Goal: Task Accomplishment & Management: Complete application form

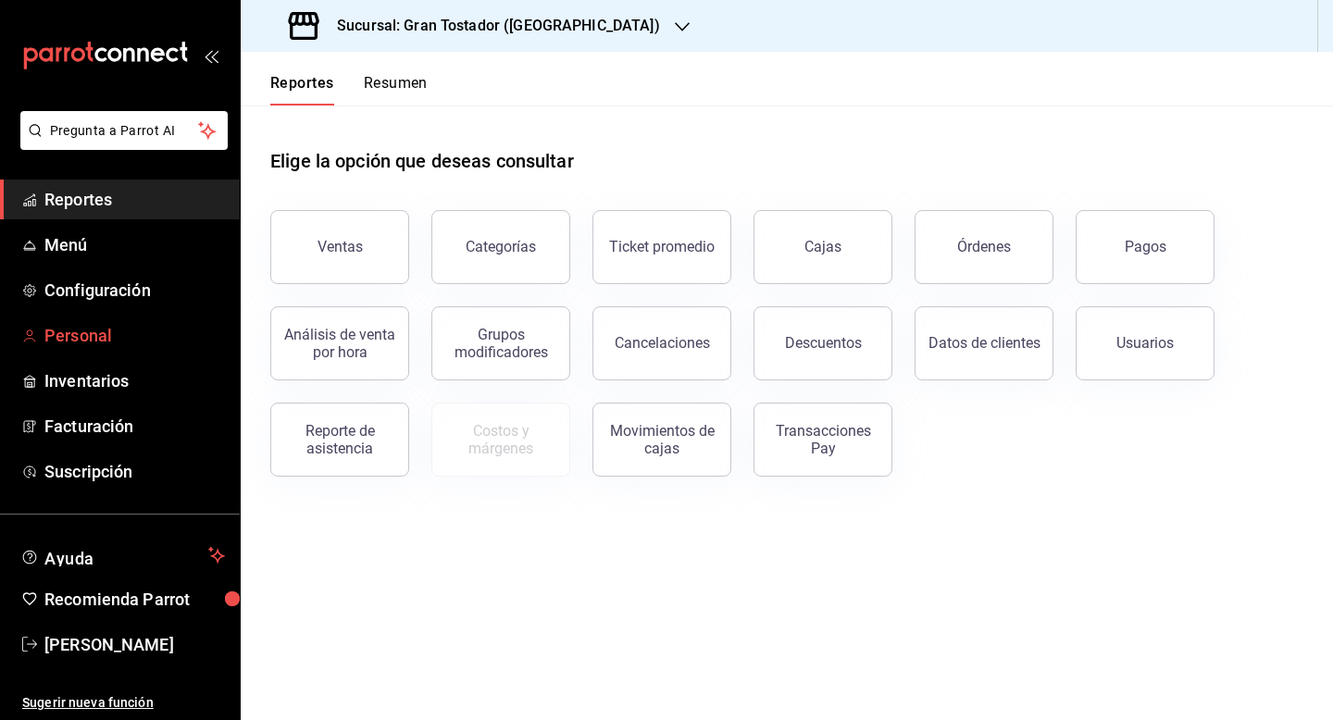
click at [99, 349] on link "Personal" at bounding box center [120, 336] width 240 height 40
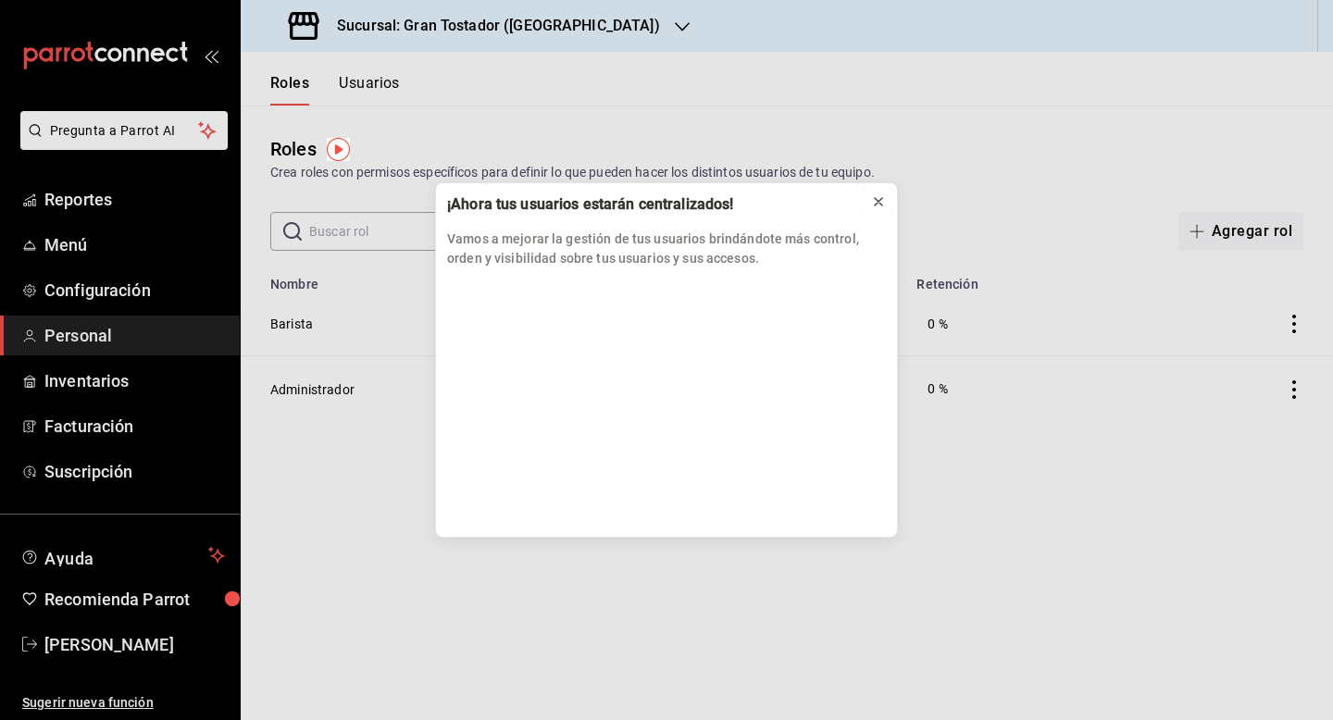
click at [880, 205] on icon at bounding box center [878, 201] width 15 height 15
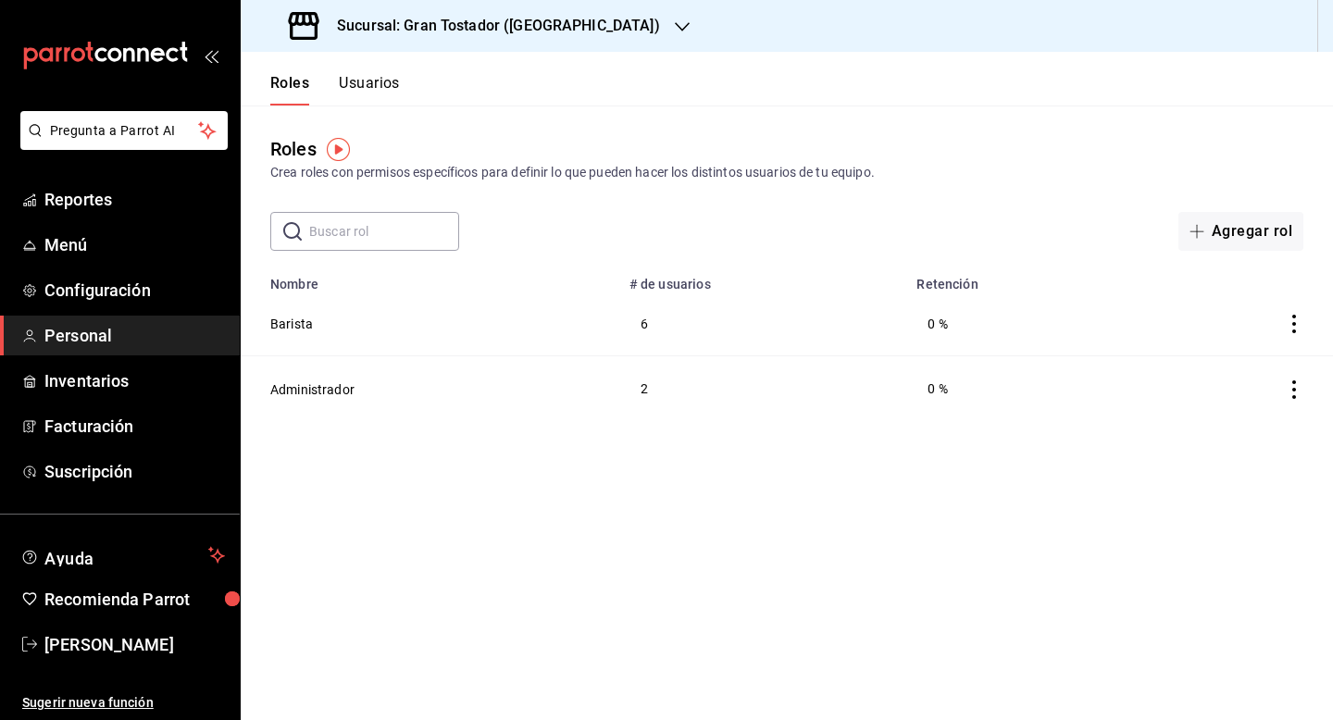
click at [376, 86] on button "Usuarios" at bounding box center [369, 89] width 61 height 31
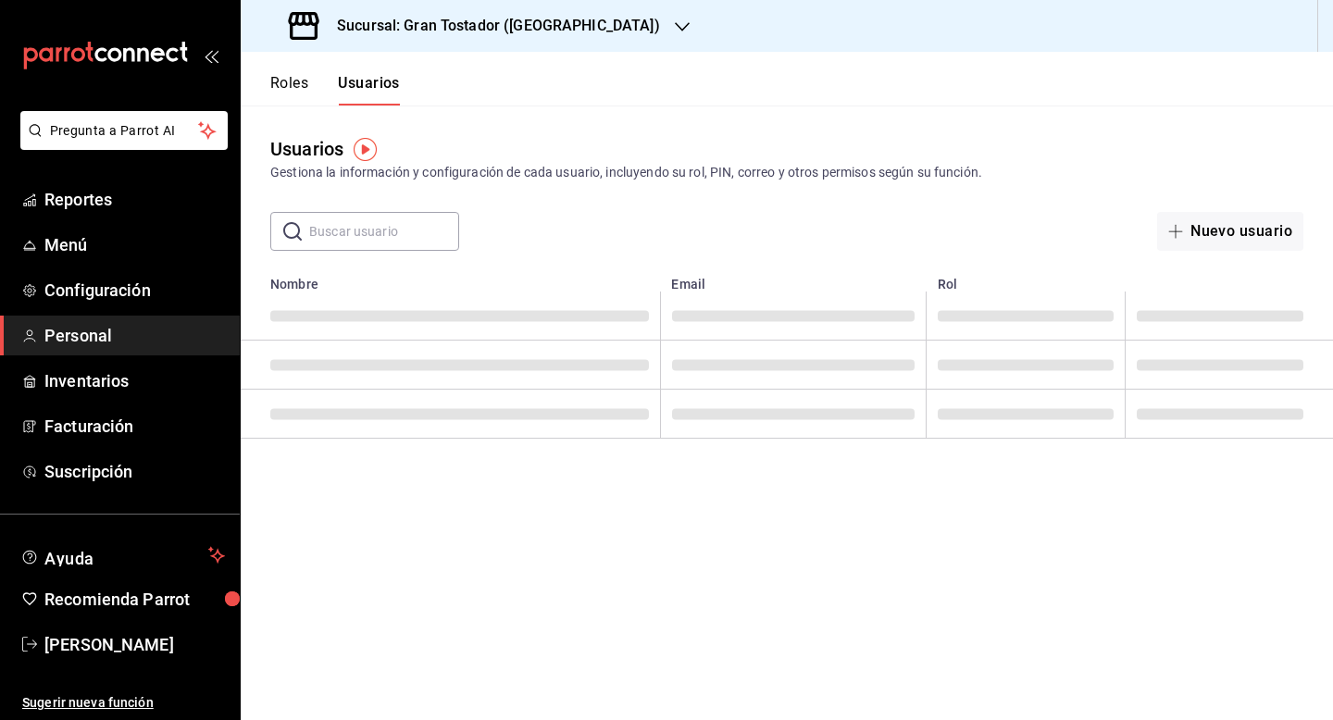
click at [288, 86] on button "Roles" at bounding box center [289, 89] width 38 height 31
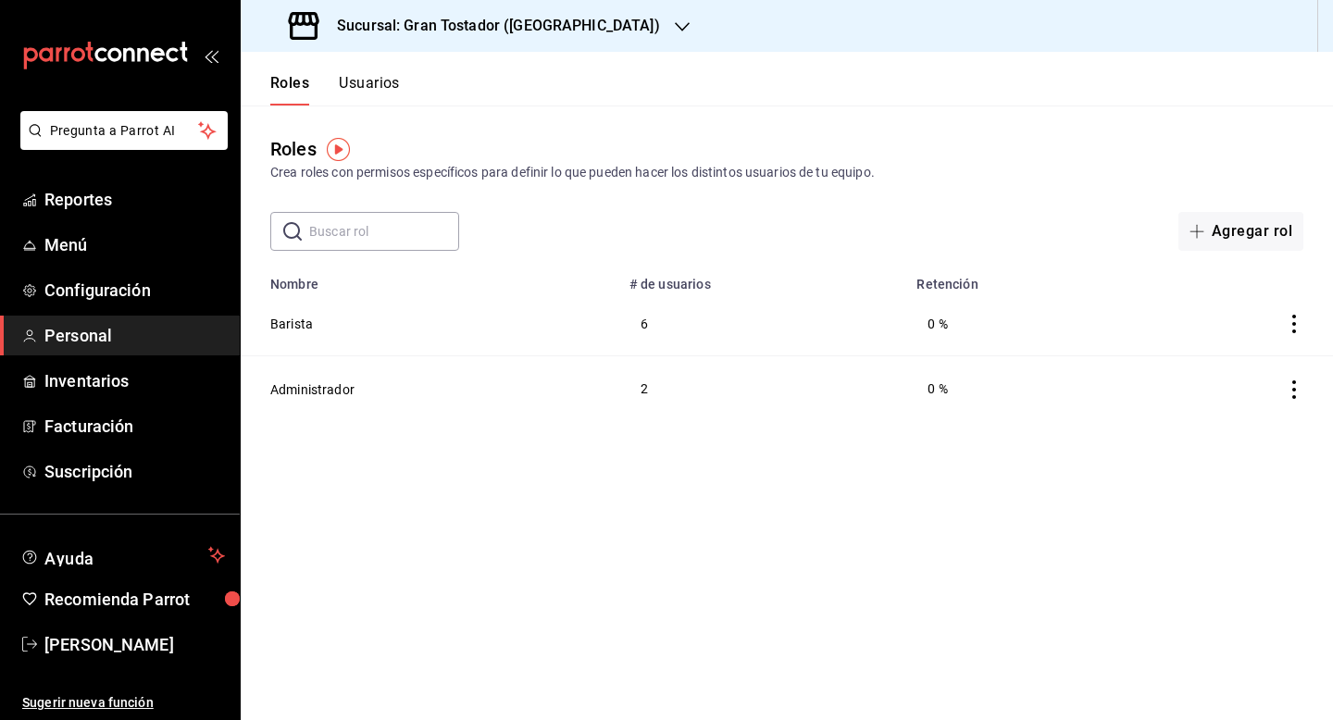
click at [367, 81] on button "Usuarios" at bounding box center [369, 89] width 61 height 31
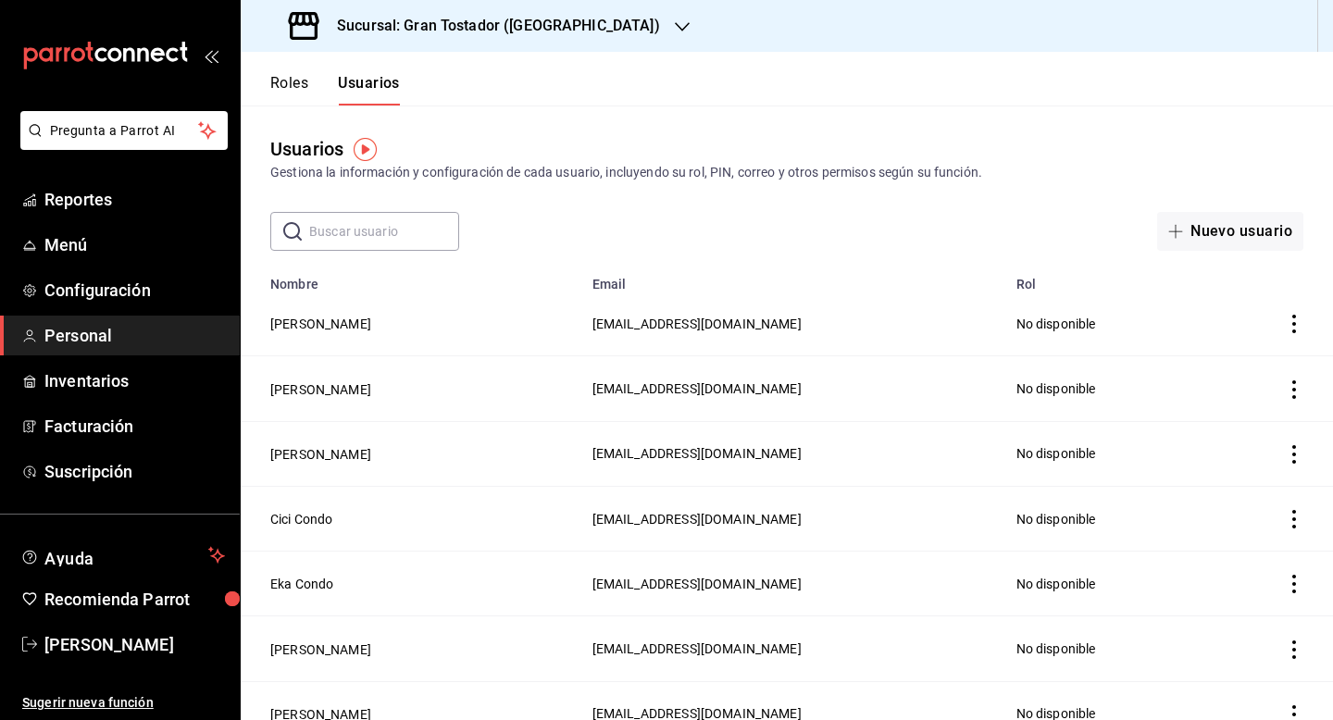
click at [408, 245] on input "text" at bounding box center [384, 231] width 150 height 37
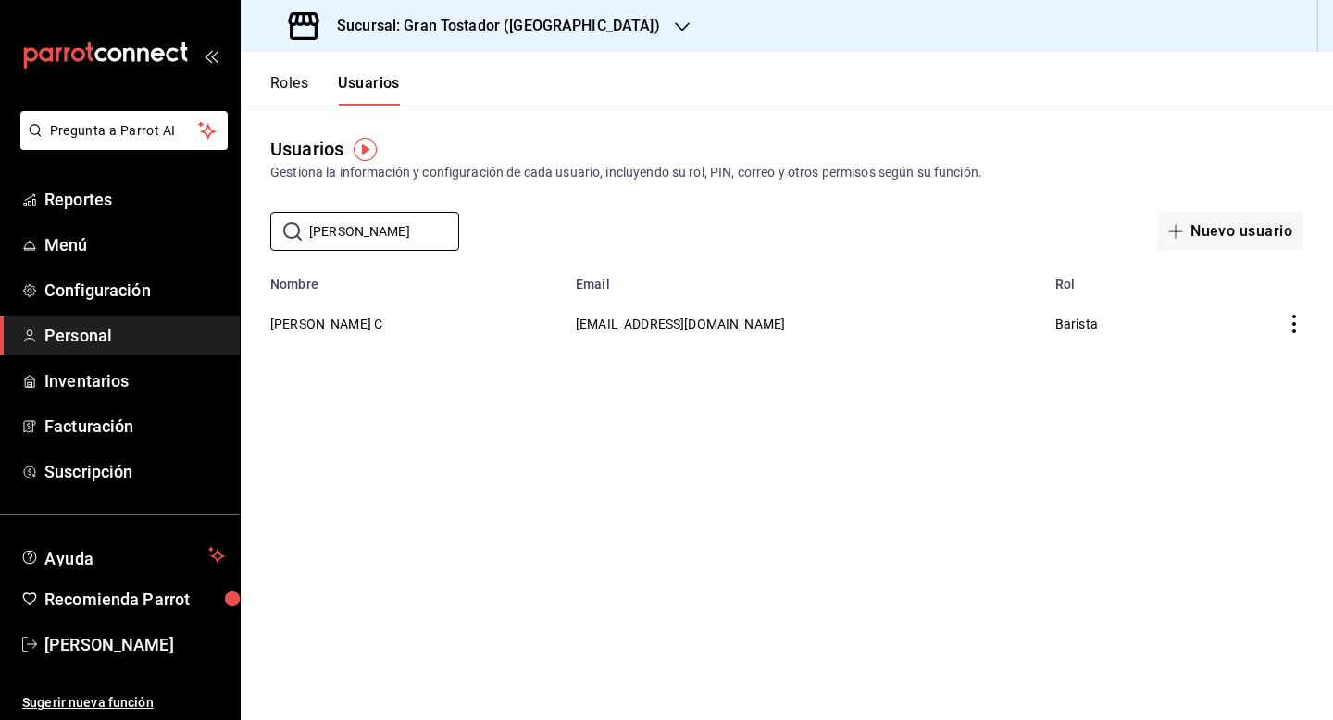
click at [1303, 327] on icon "actions" at bounding box center [1294, 324] width 19 height 19
click at [1243, 357] on span "Eliminar" at bounding box center [1211, 350] width 81 height 22
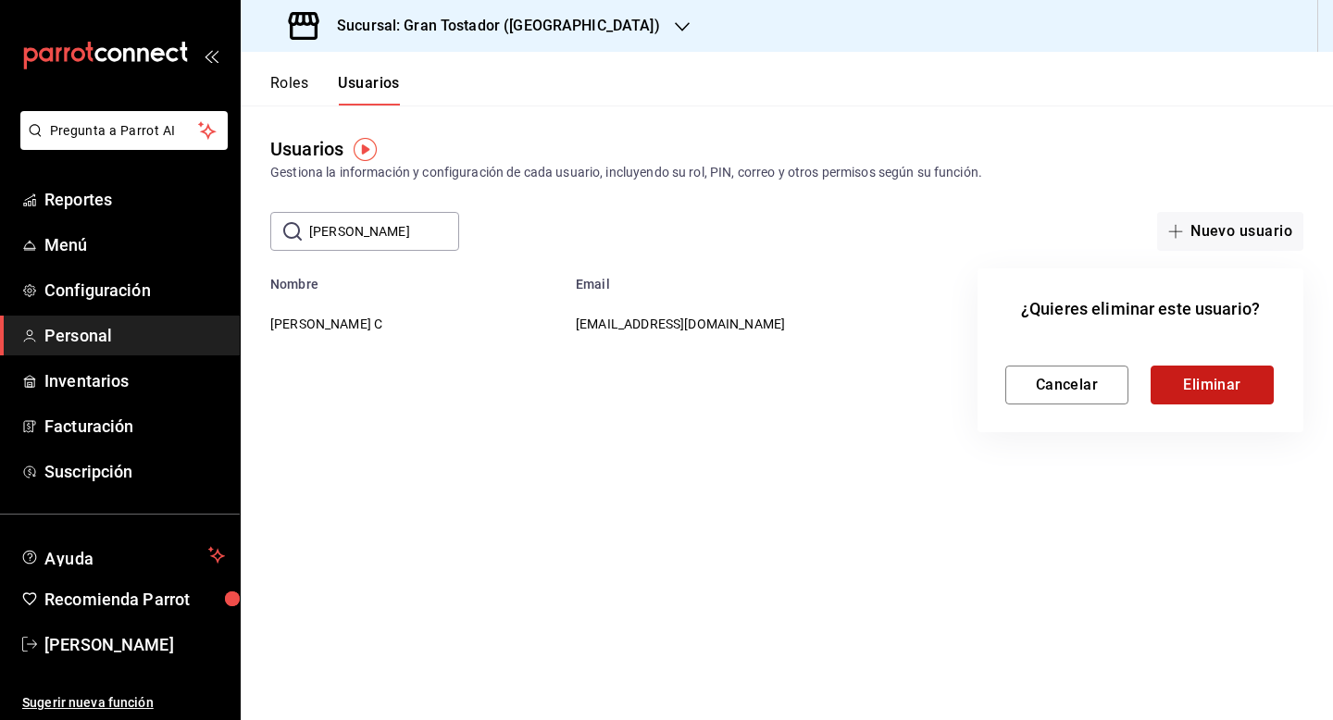
click at [1212, 379] on button "Eliminar" at bounding box center [1212, 385] width 123 height 39
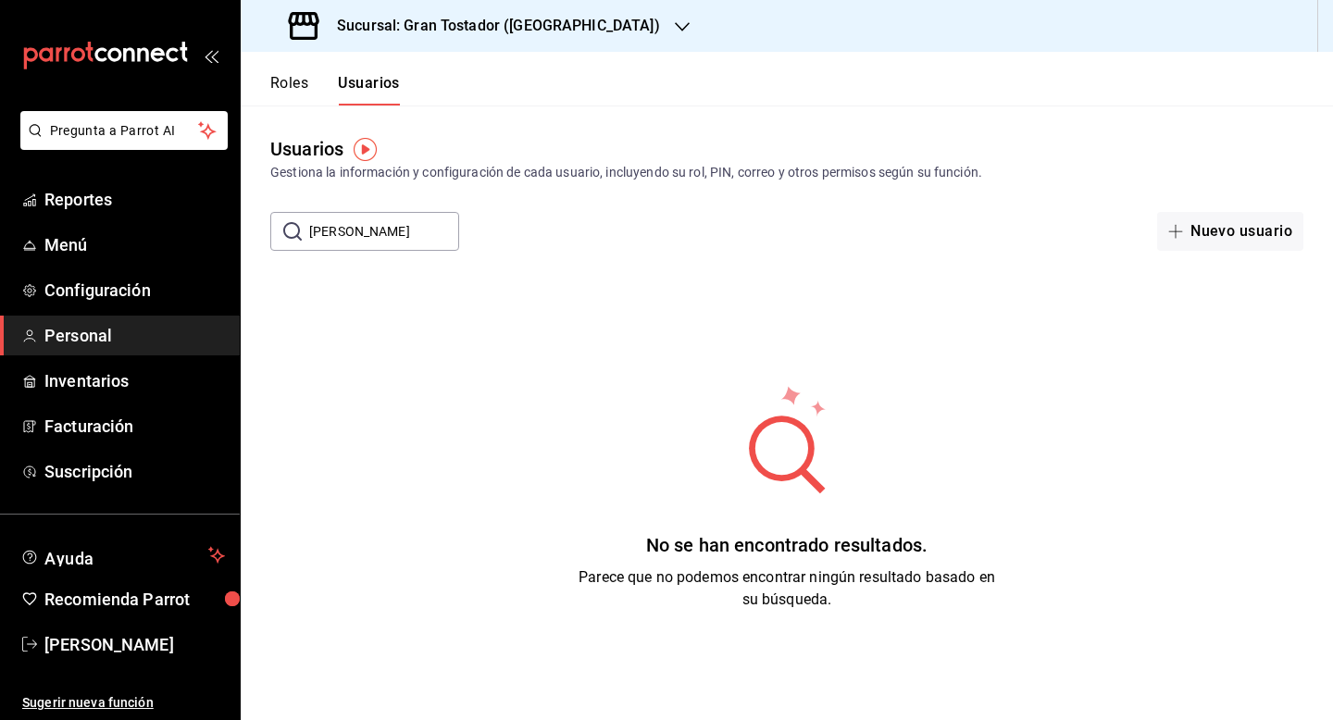
click at [402, 242] on input "[PERSON_NAME]" at bounding box center [384, 231] width 150 height 37
type input "g"
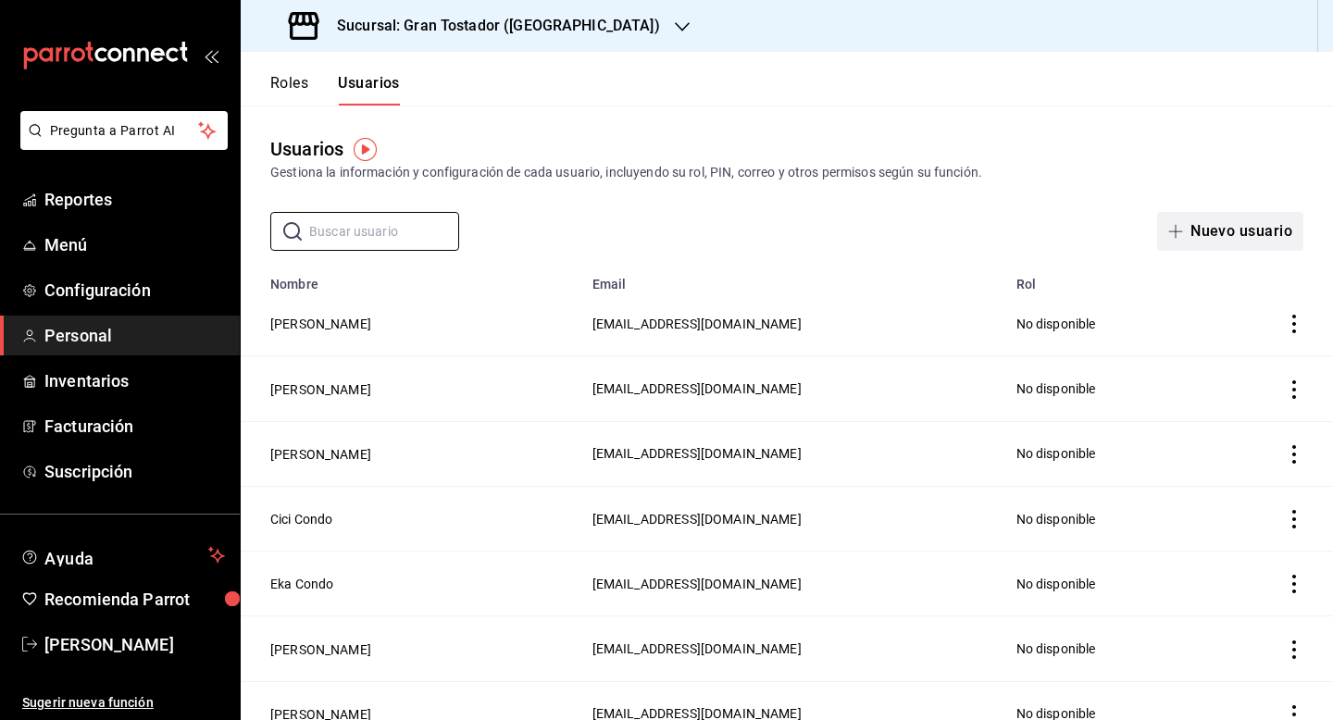
click at [1213, 223] on button "Nuevo usuario" at bounding box center [1231, 231] width 146 height 39
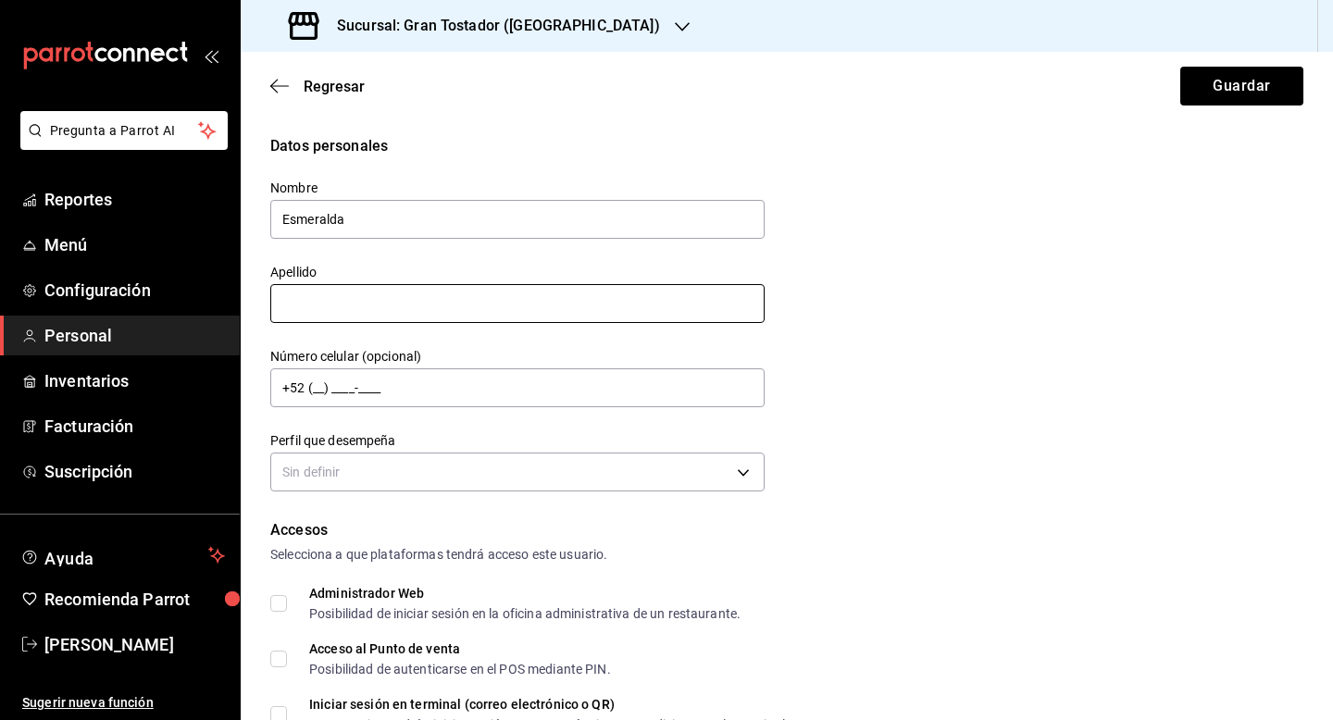
type input "Esmeralda"
click at [510, 302] on input "text" at bounding box center [517, 303] width 495 height 39
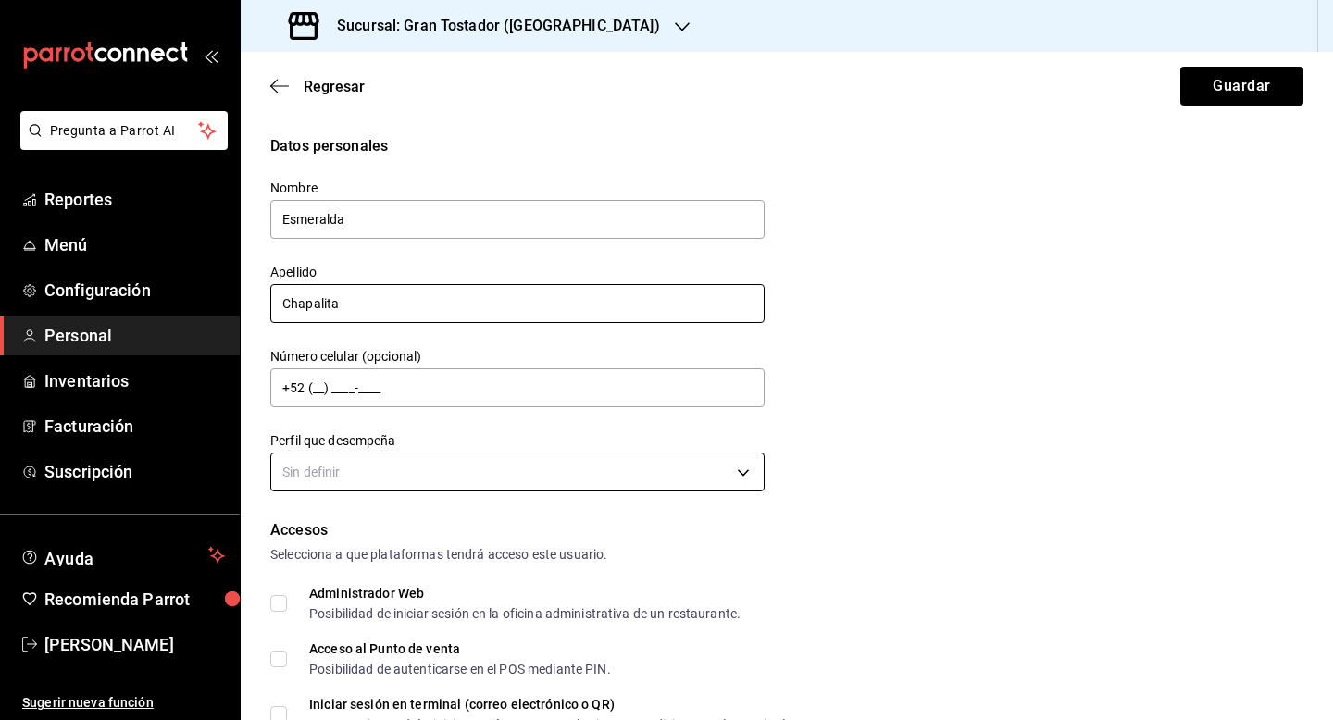
type input "Chapalita"
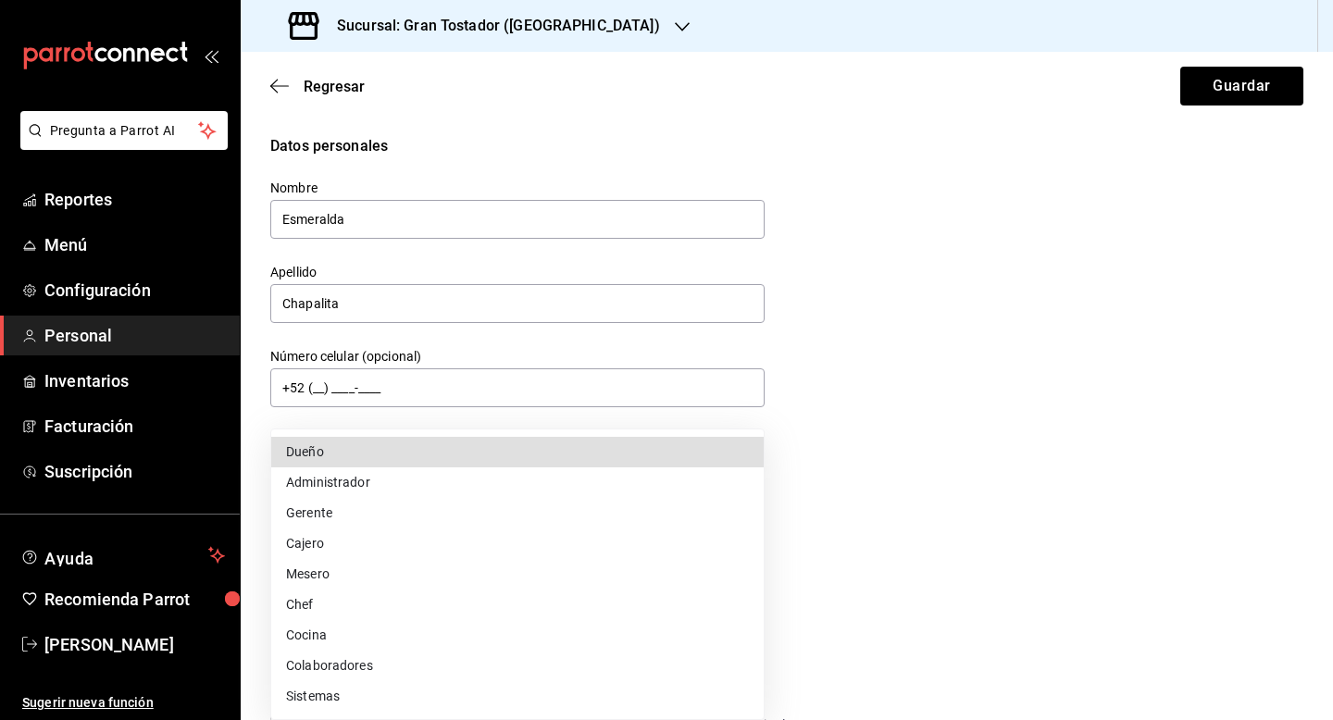
click at [449, 470] on body "Pregunta a Parrot AI Reportes Menú Configuración Personal Inventarios Facturaci…" at bounding box center [666, 360] width 1333 height 720
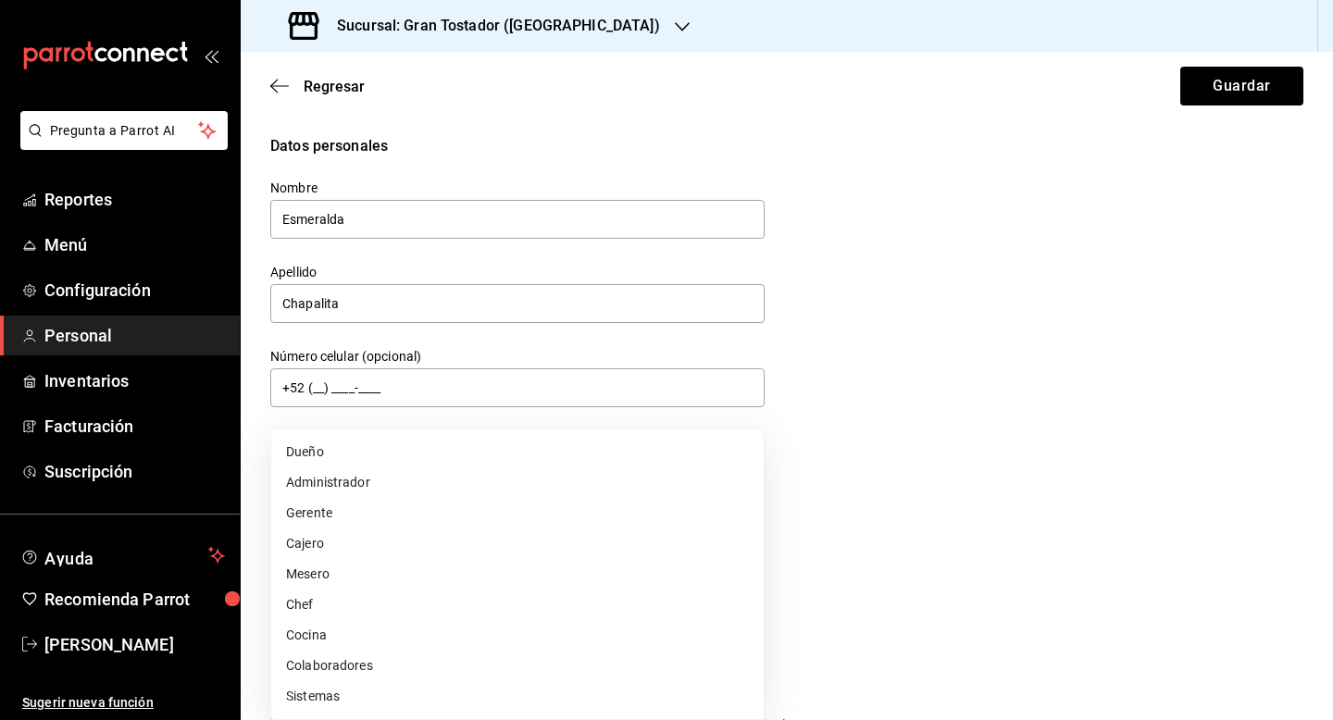
click at [361, 534] on li "Cajero" at bounding box center [517, 544] width 493 height 31
type input "CASHIER"
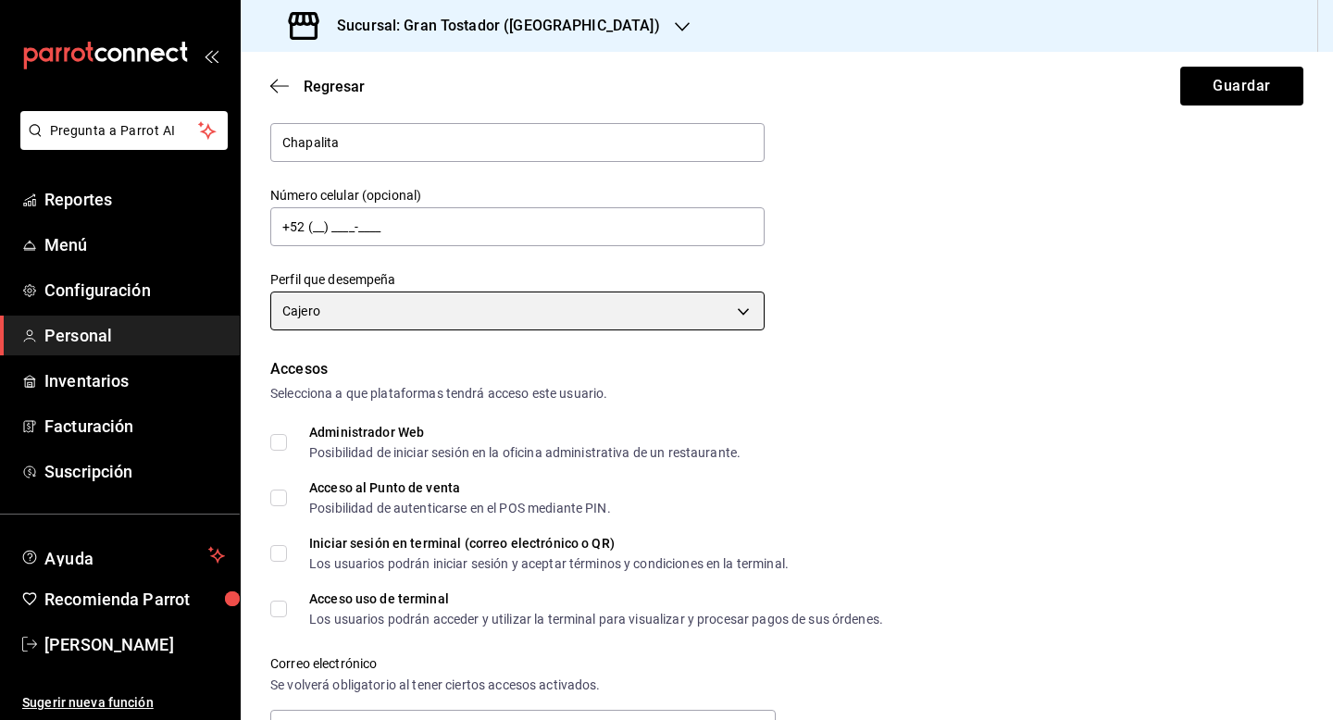
scroll to position [211, 0]
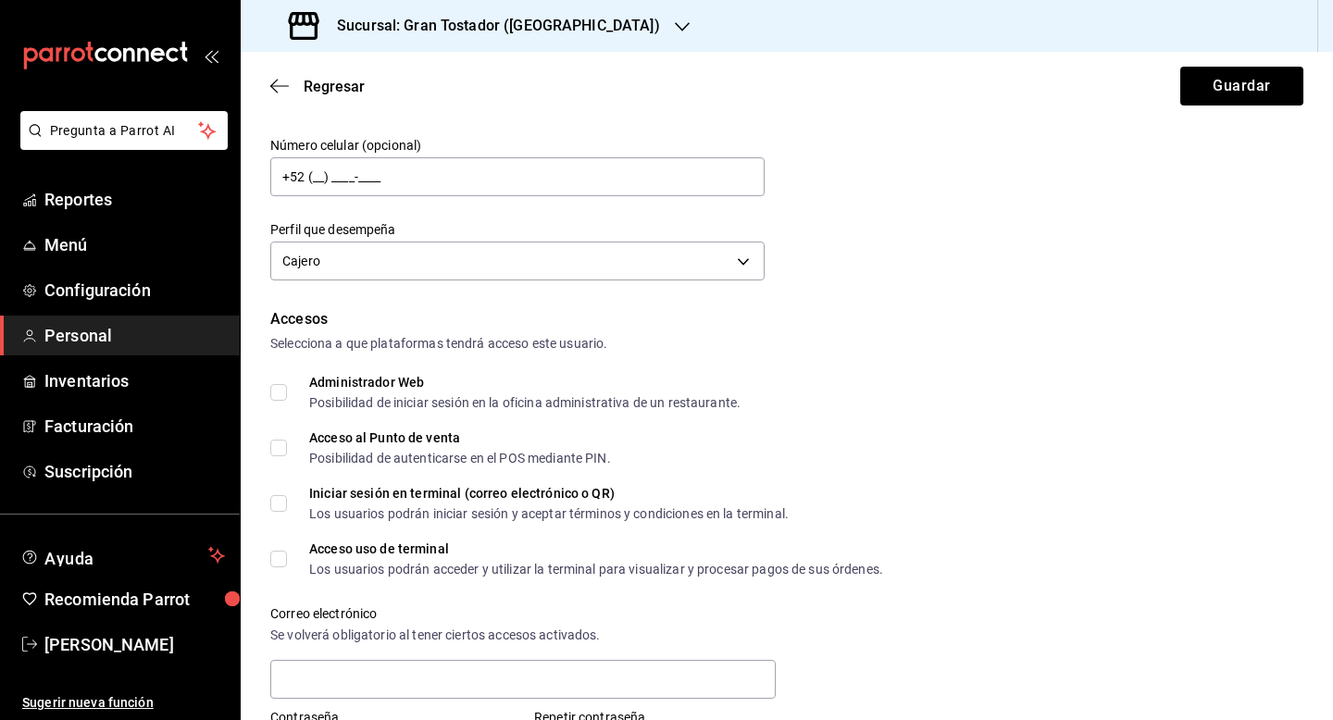
click at [284, 447] on input "Acceso al Punto de venta Posibilidad de autenticarse en el POS mediante PIN." at bounding box center [278, 448] width 17 height 17
checkbox input "true"
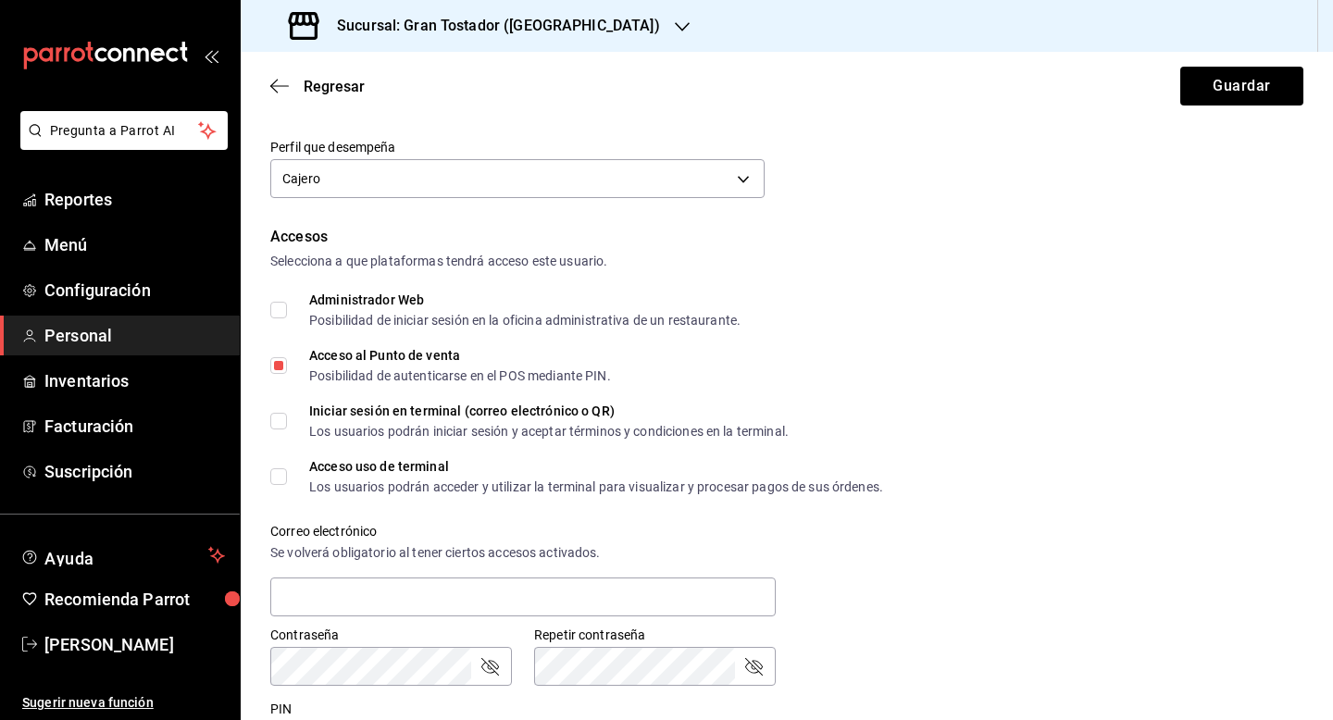
click at [287, 475] on span "Acceso uso de terminal Los usuarios podrán acceder y utilizar la terminal para …" at bounding box center [585, 476] width 596 height 33
click at [287, 475] on input "Acceso uso de terminal Los usuarios podrán acceder y utilizar la terminal para …" at bounding box center [278, 477] width 17 height 17
checkbox input "true"
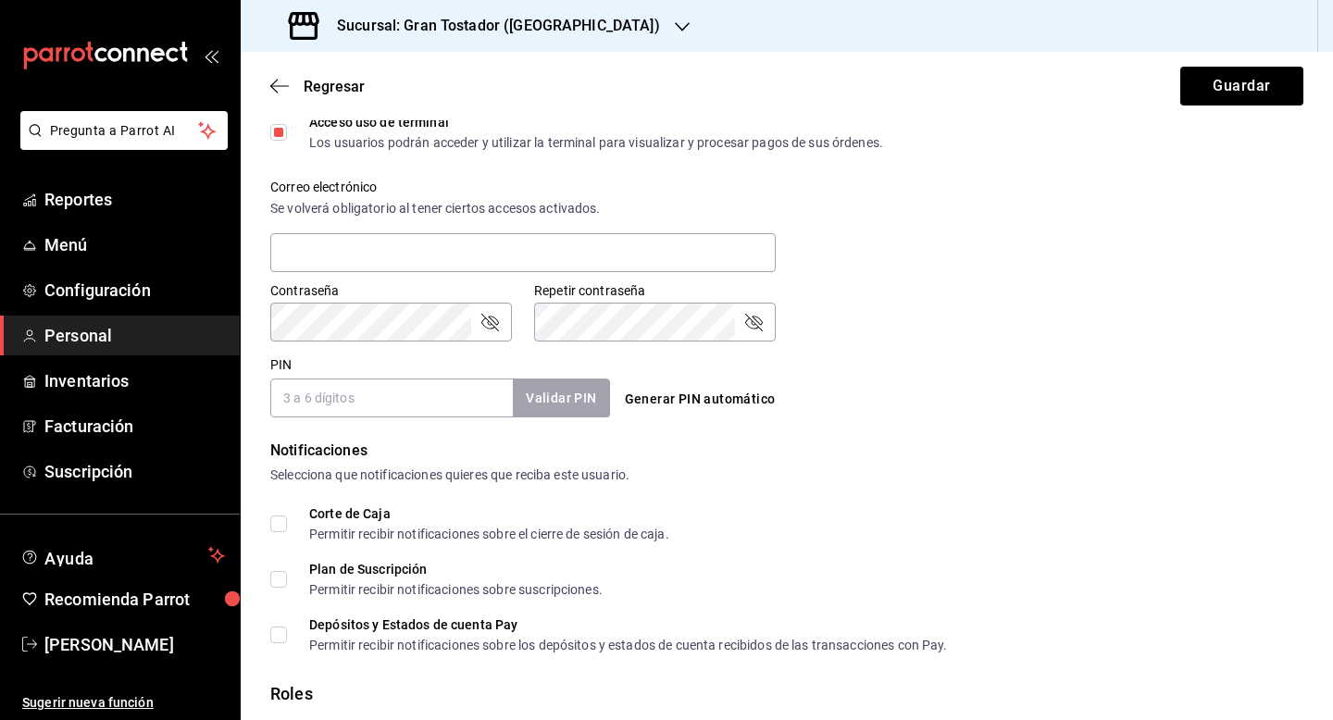
scroll to position [639, 0]
click at [321, 410] on input "PIN" at bounding box center [391, 397] width 243 height 39
type input "0003"
click at [570, 391] on button "Validar PIN" at bounding box center [560, 398] width 98 height 40
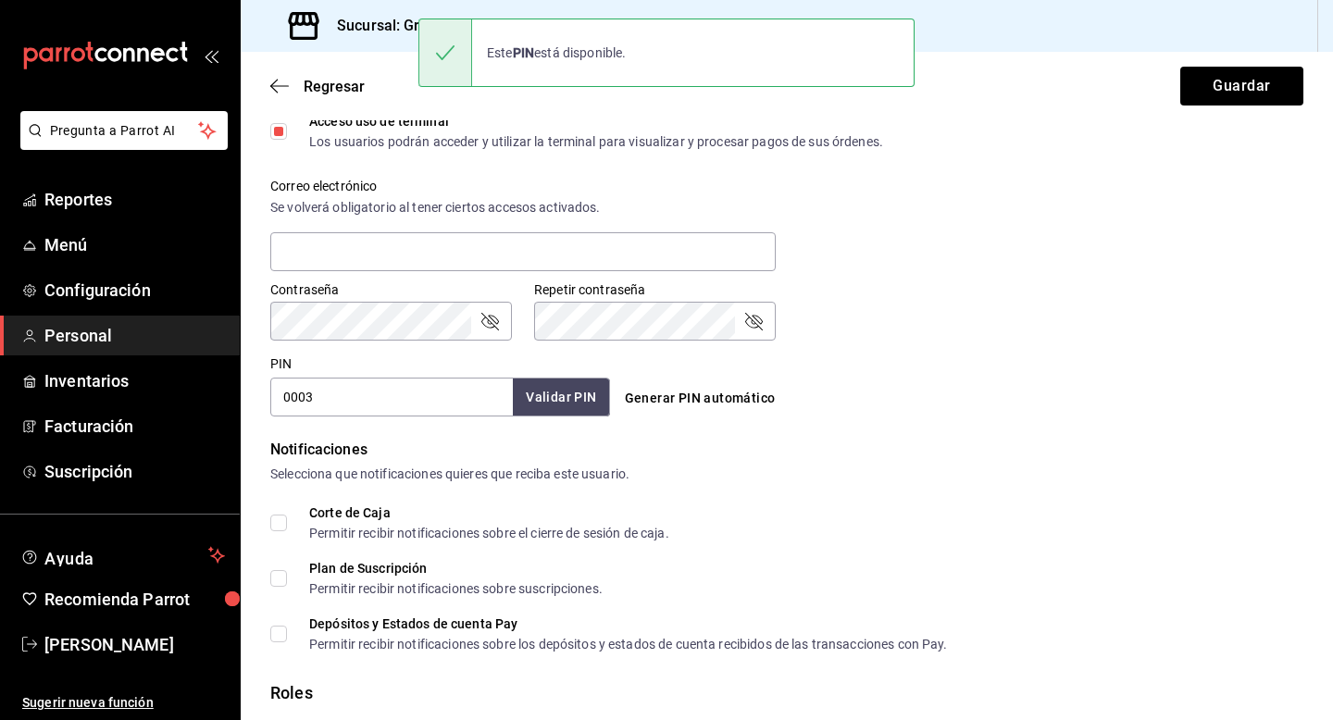
scroll to position [759, 0]
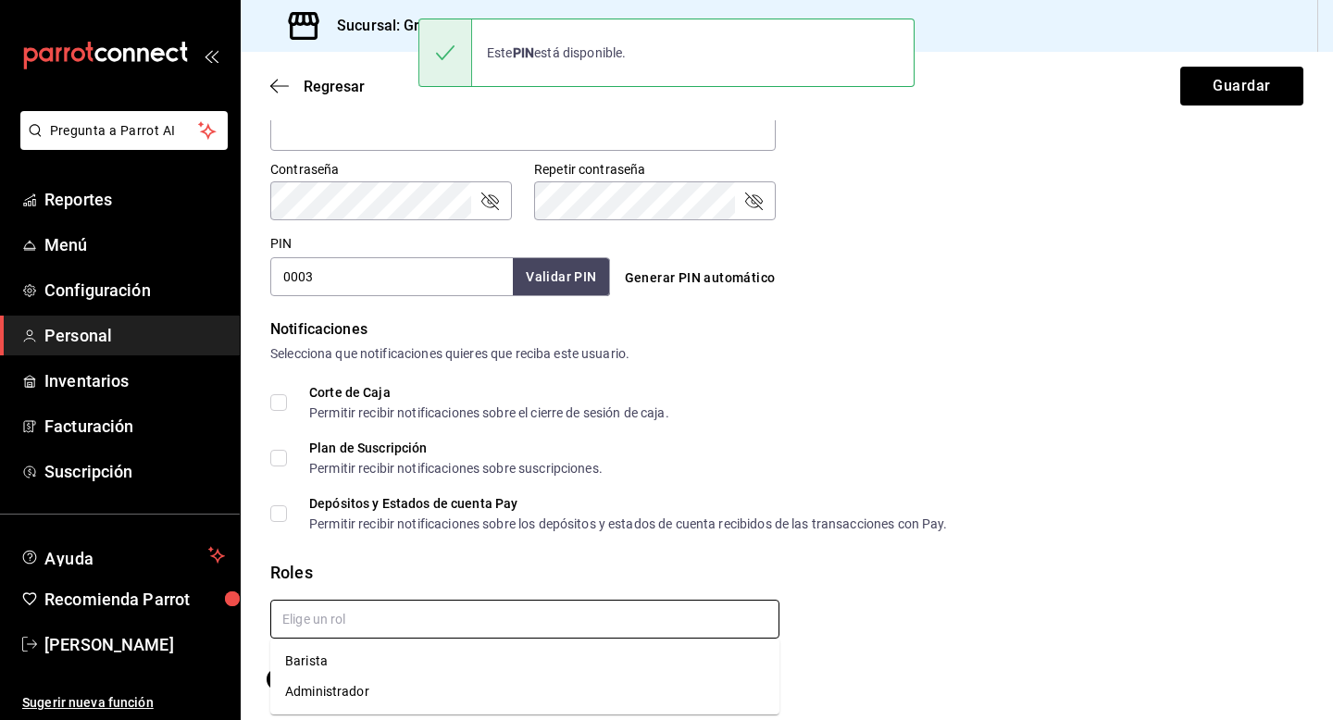
click at [519, 621] on input "text" at bounding box center [524, 619] width 509 height 39
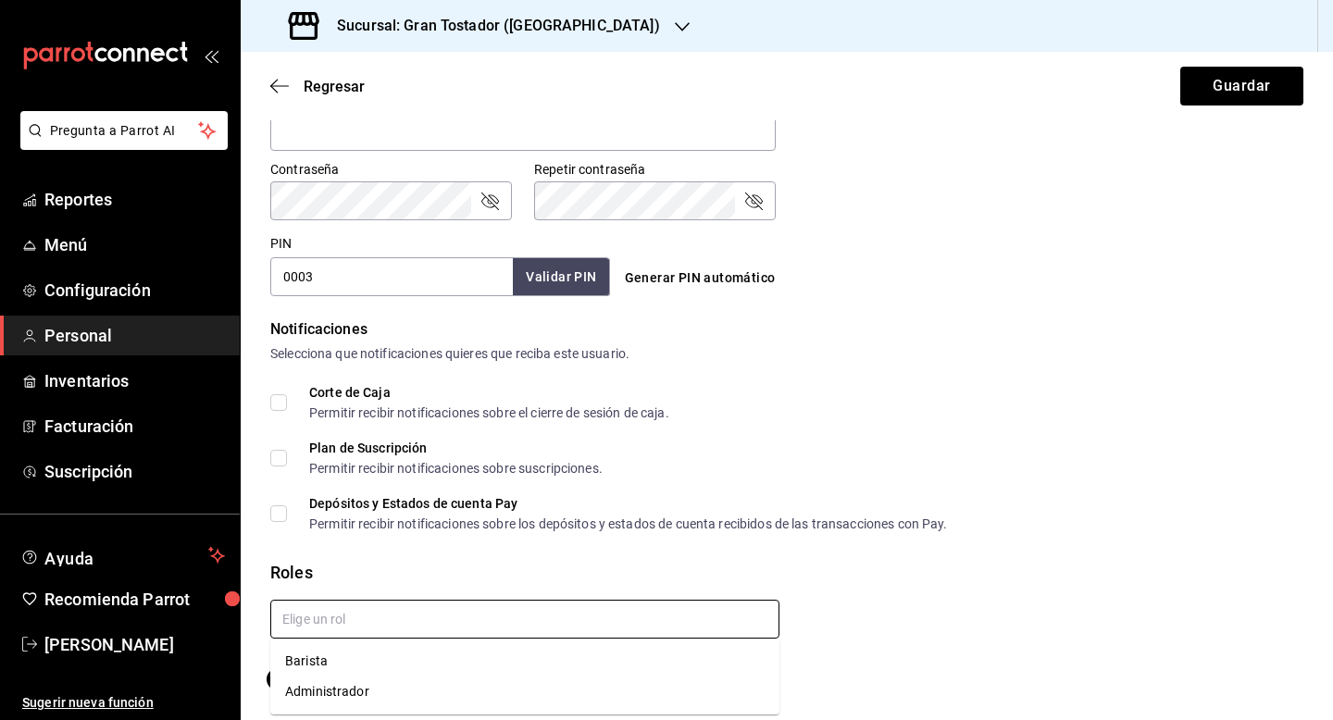
click at [429, 662] on li "Barista" at bounding box center [524, 661] width 509 height 31
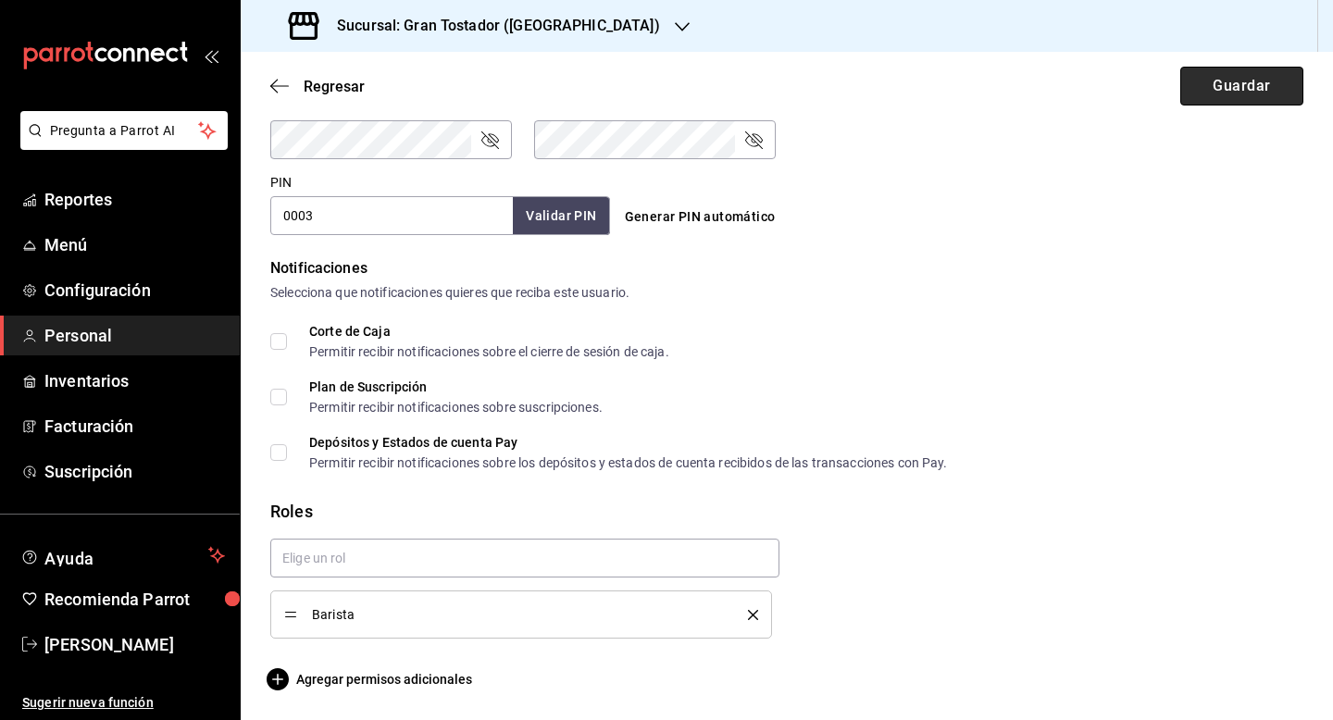
click at [1263, 88] on button "Guardar" at bounding box center [1242, 86] width 123 height 39
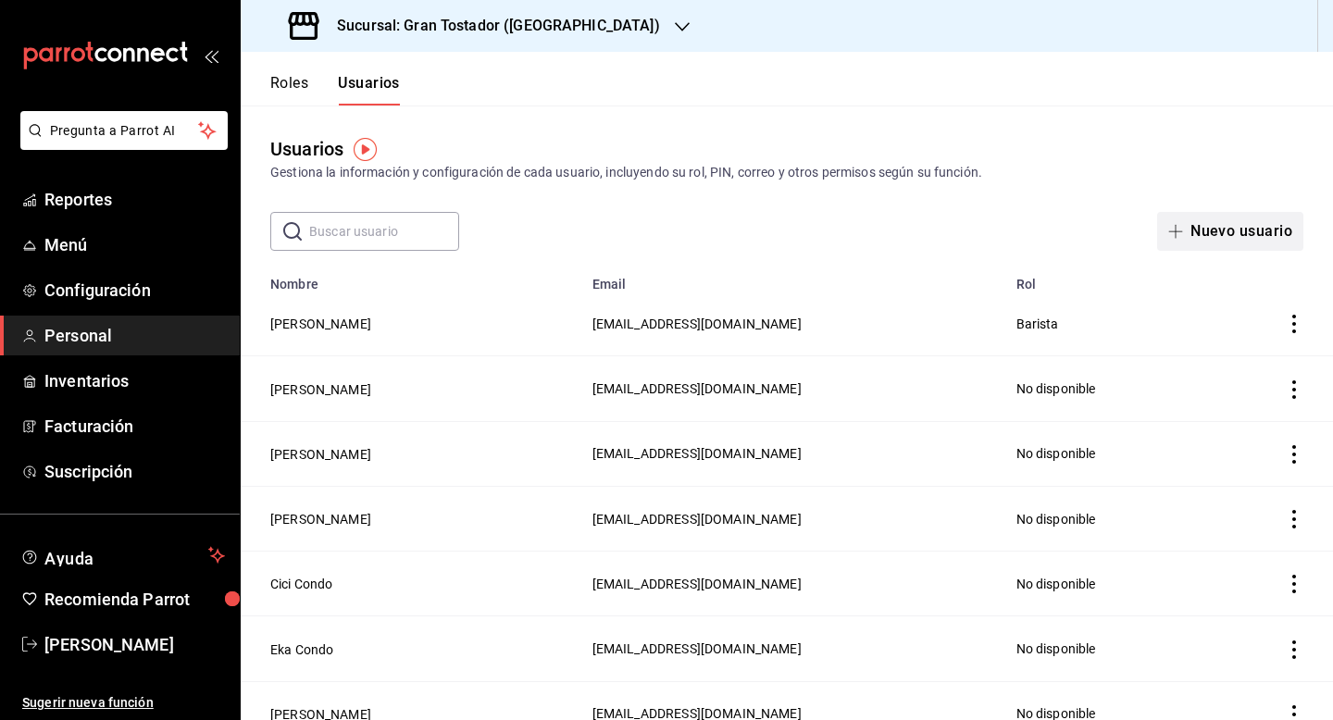
click at [1219, 228] on button "Nuevo usuario" at bounding box center [1231, 231] width 146 height 39
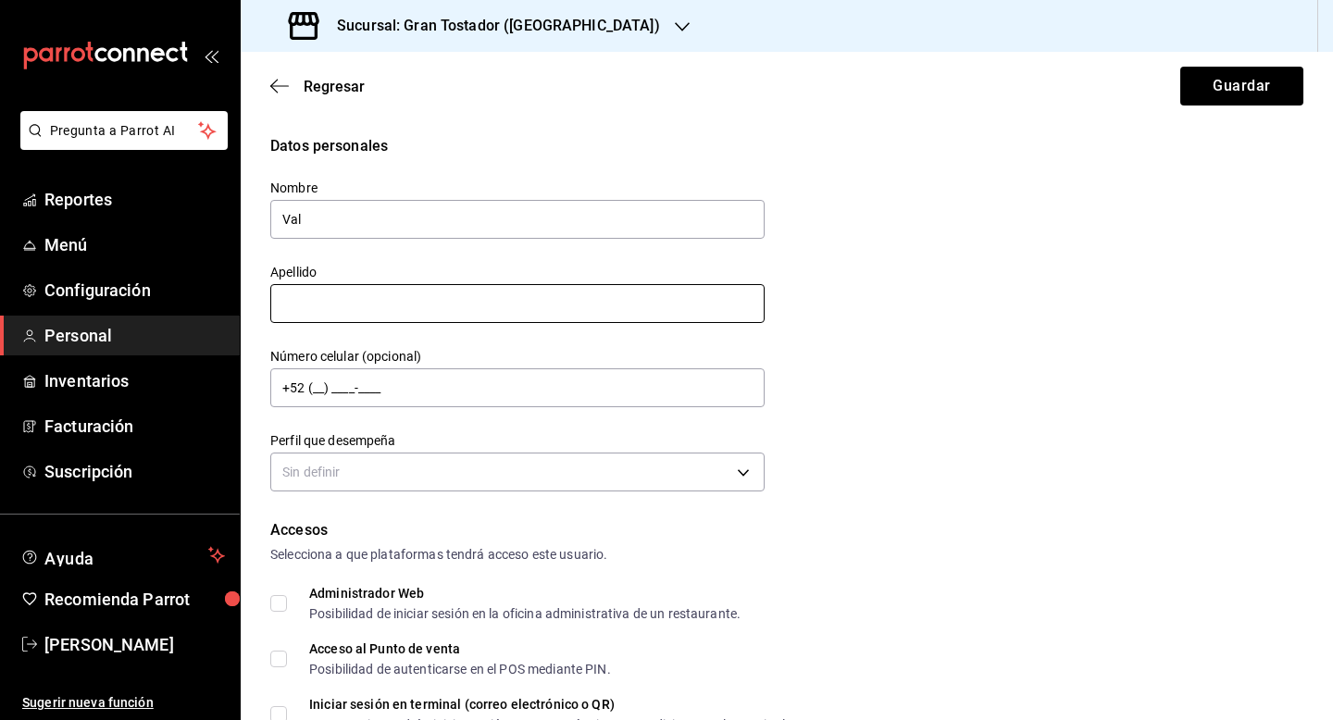
type input "Val"
click at [414, 291] on input "text" at bounding box center [517, 303] width 495 height 39
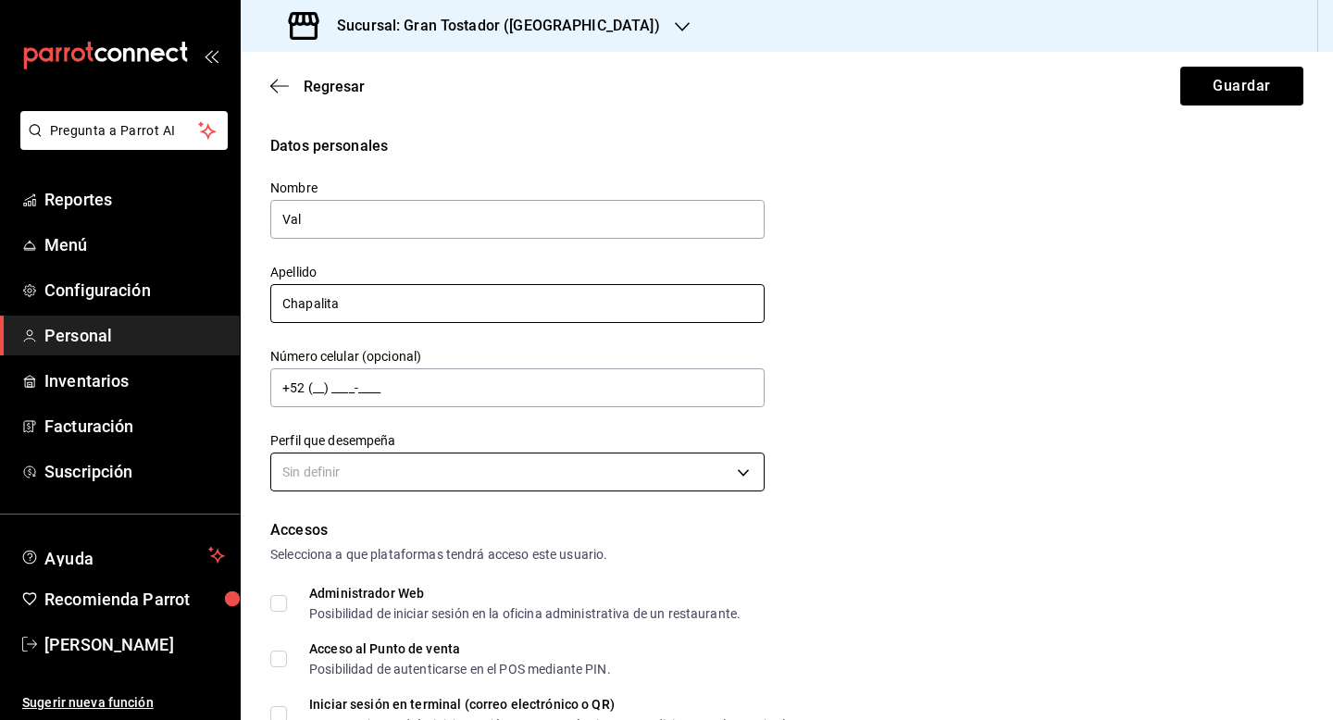
type input "Chapalita"
click at [396, 473] on body "Pregunta a Parrot AI Reportes Menú Configuración Personal Inventarios Facturaci…" at bounding box center [666, 360] width 1333 height 720
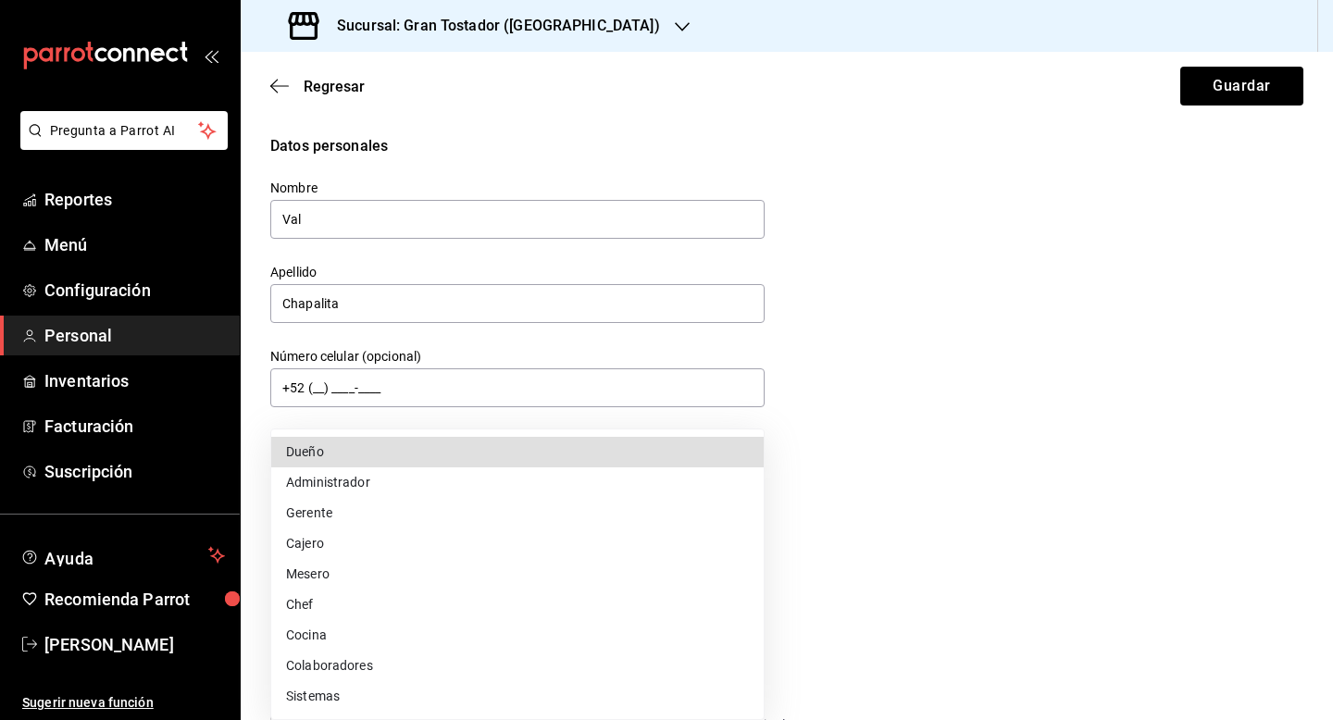
click at [332, 542] on li "Cajero" at bounding box center [517, 544] width 493 height 31
type input "CASHIER"
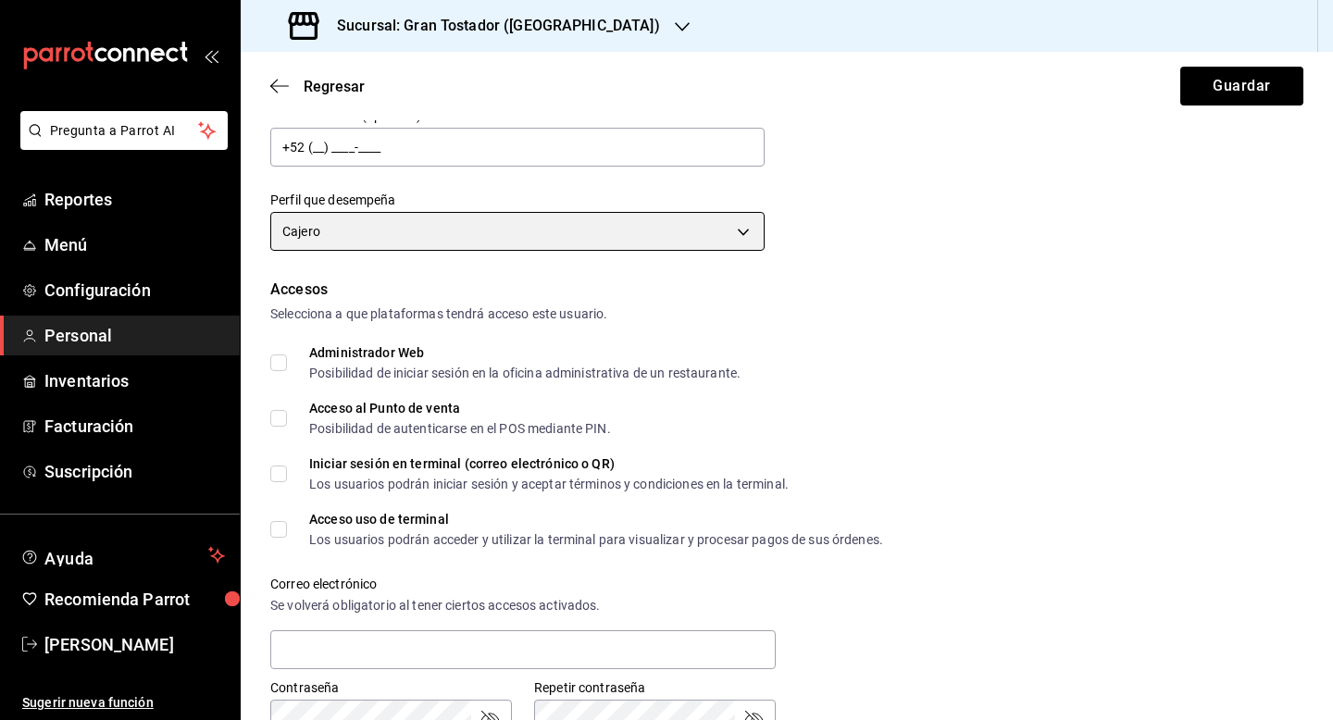
scroll to position [332, 0]
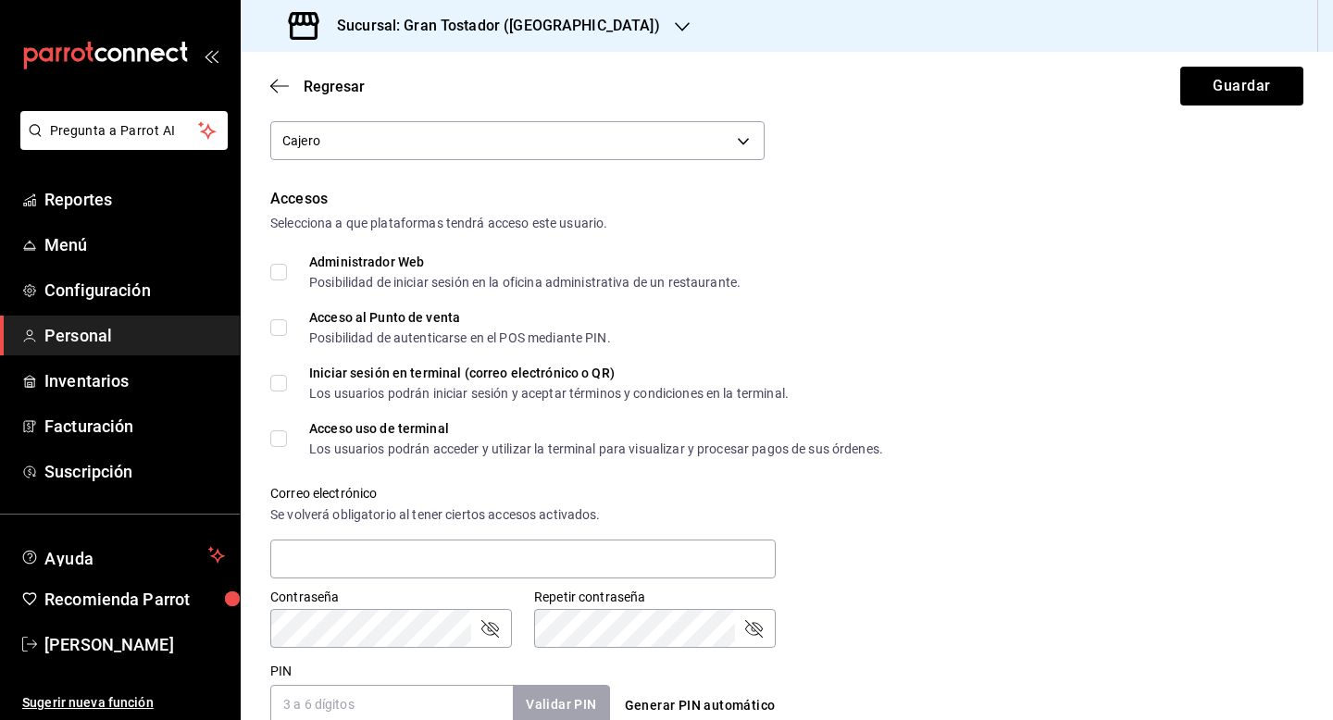
click at [290, 330] on span "Acceso al Punto de venta Posibilidad de autenticarse en el POS mediante PIN." at bounding box center [449, 327] width 324 height 33
click at [287, 330] on input "Acceso al Punto de venta Posibilidad de autenticarse en el POS mediante PIN." at bounding box center [278, 327] width 17 height 17
checkbox input "true"
click at [285, 439] on input "Acceso uso de terminal Los usuarios podrán acceder y utilizar la terminal para …" at bounding box center [278, 439] width 17 height 17
checkbox input "true"
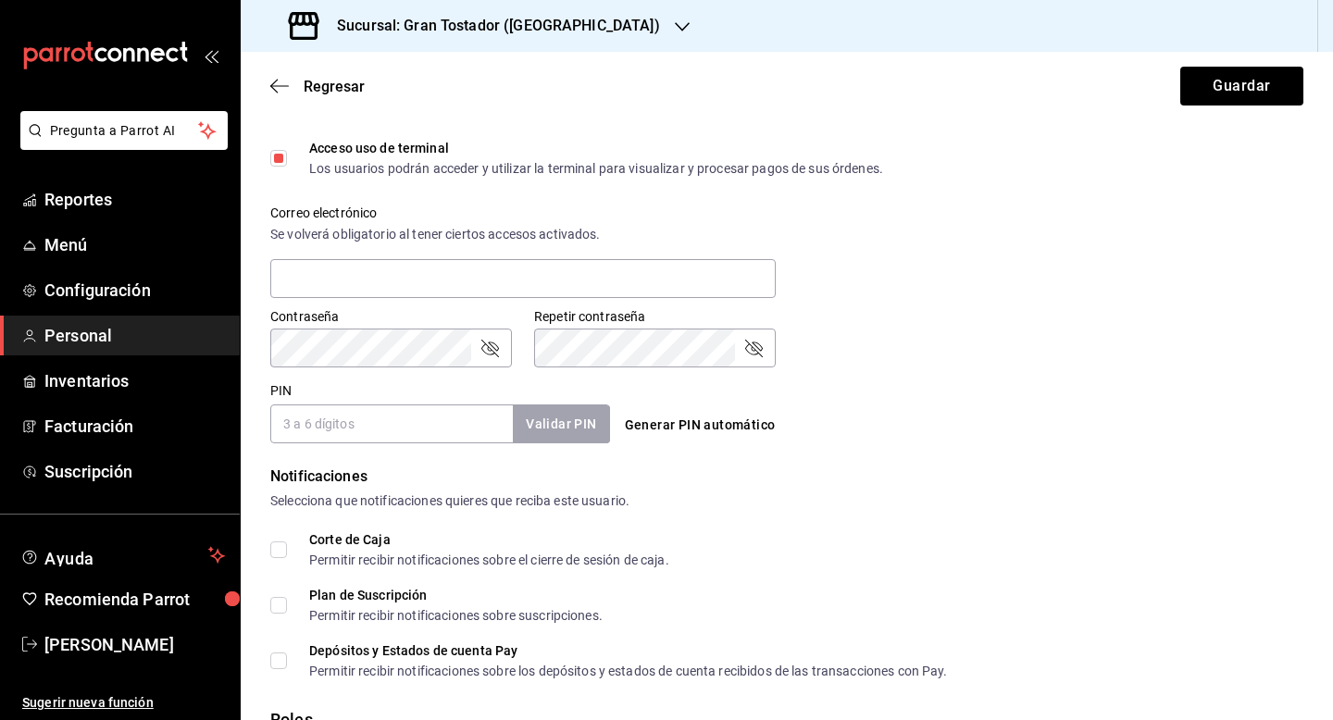
scroll to position [613, 0]
click at [447, 432] on input "PIN" at bounding box center [391, 423] width 243 height 39
type input "0006"
click at [570, 431] on button "Validar PIN" at bounding box center [560, 424] width 98 height 40
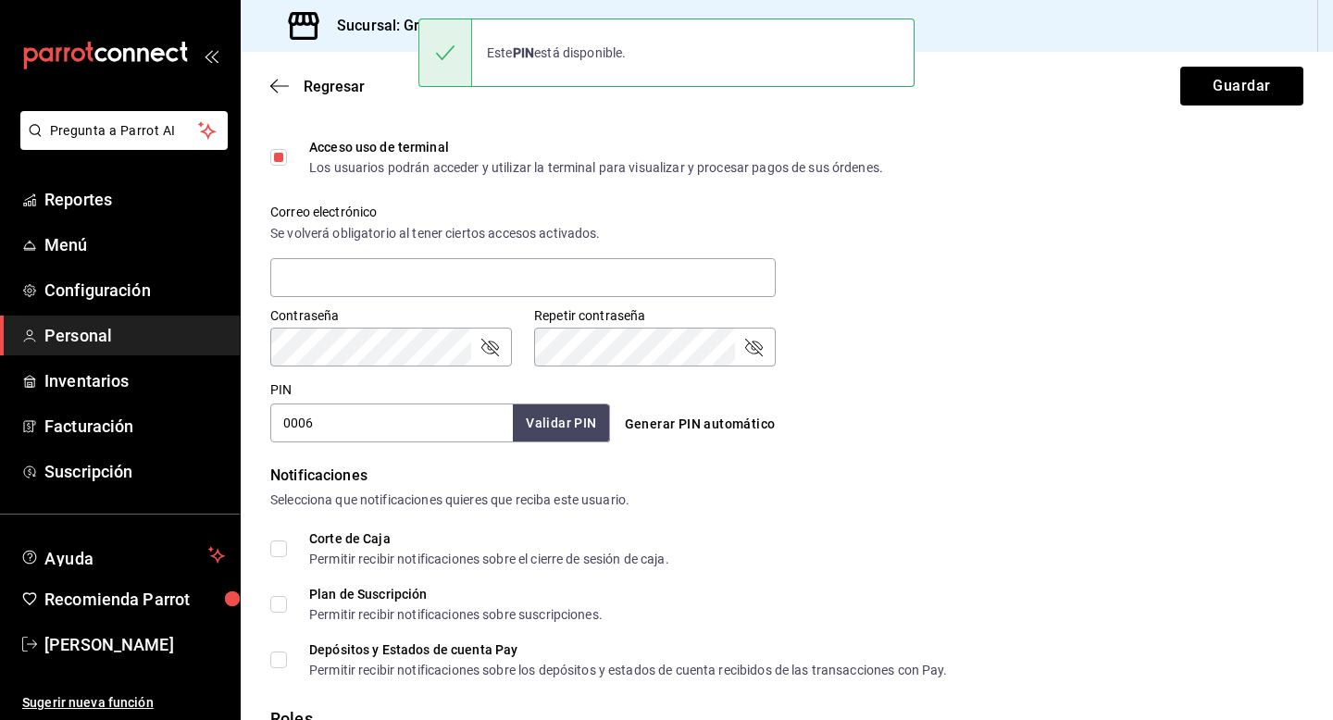
scroll to position [630, 0]
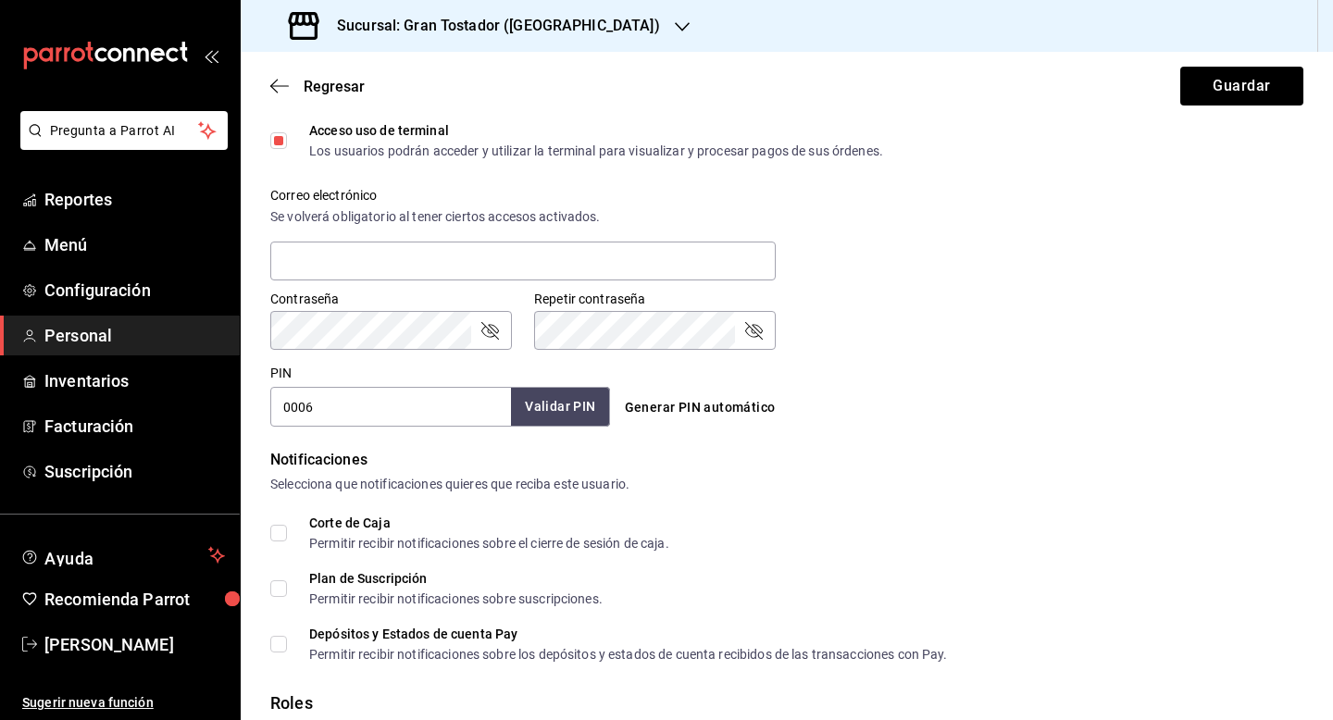
click at [580, 415] on button "Validar PIN" at bounding box center [560, 407] width 98 height 40
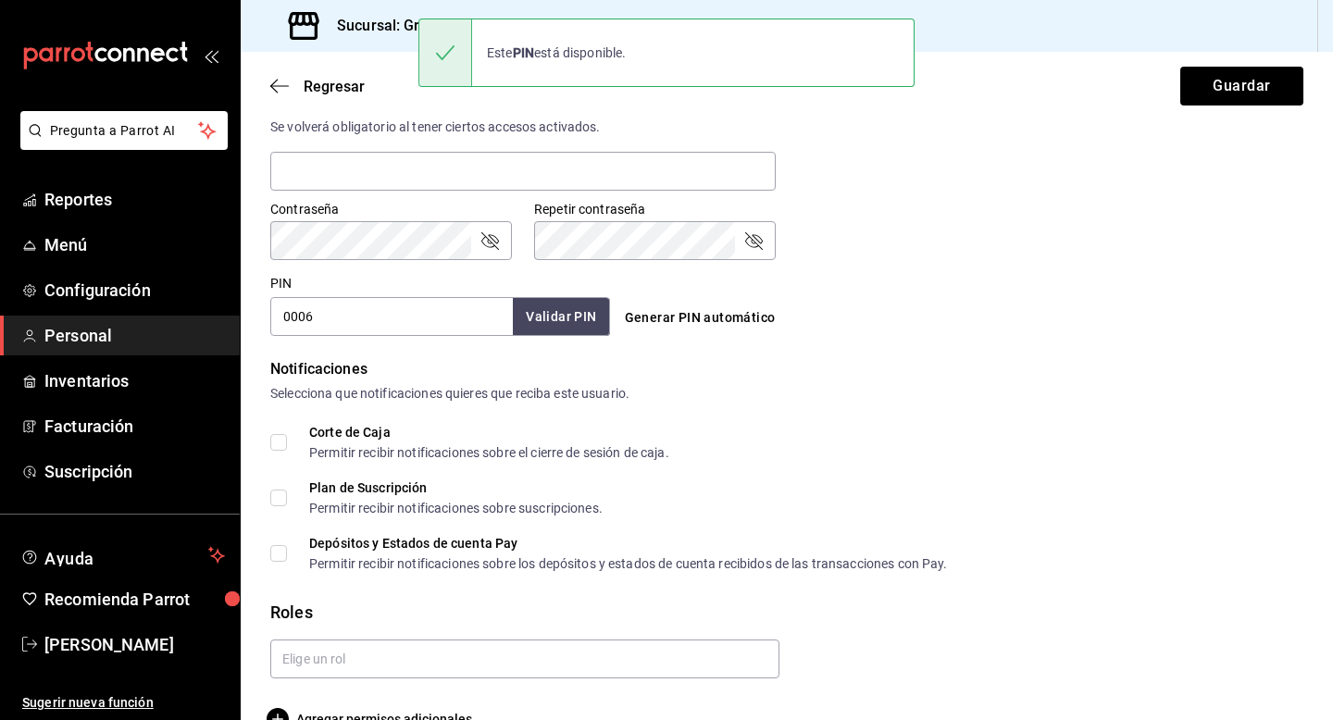
scroll to position [759, 0]
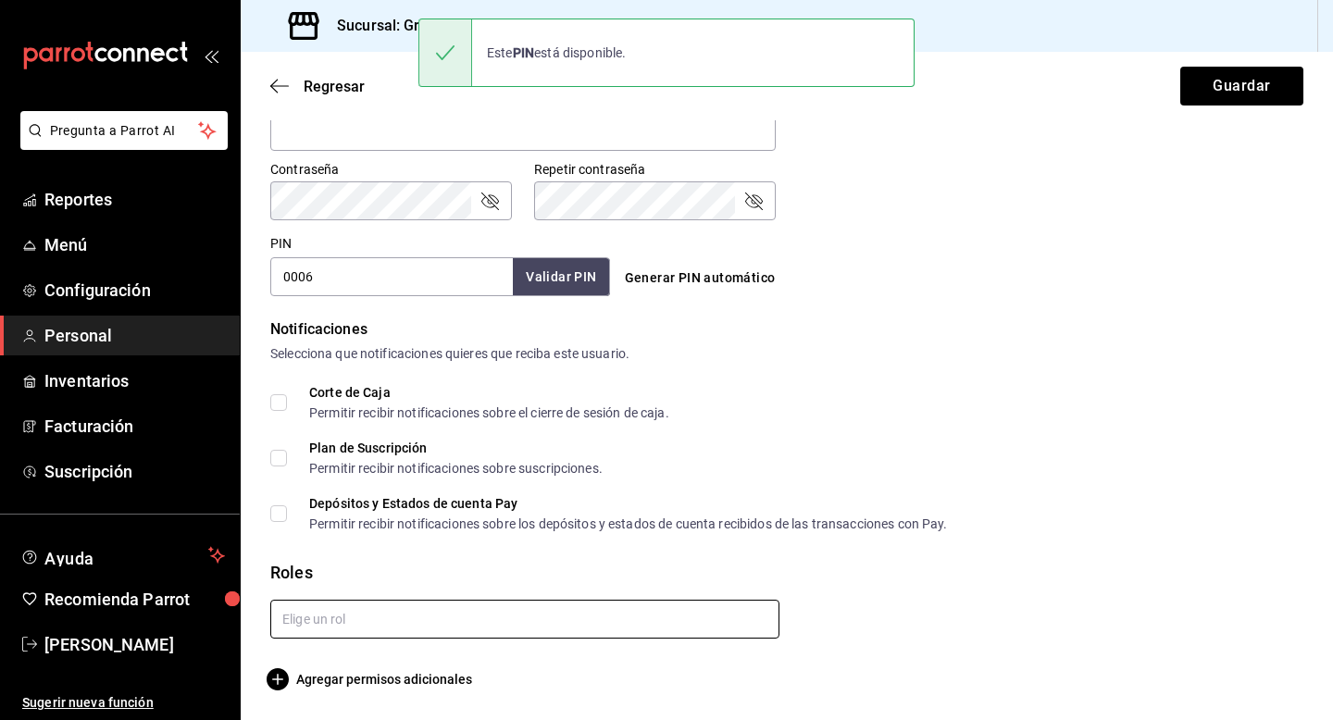
click at [444, 633] on input "text" at bounding box center [524, 619] width 509 height 39
click at [378, 670] on li "Barista" at bounding box center [524, 661] width 509 height 31
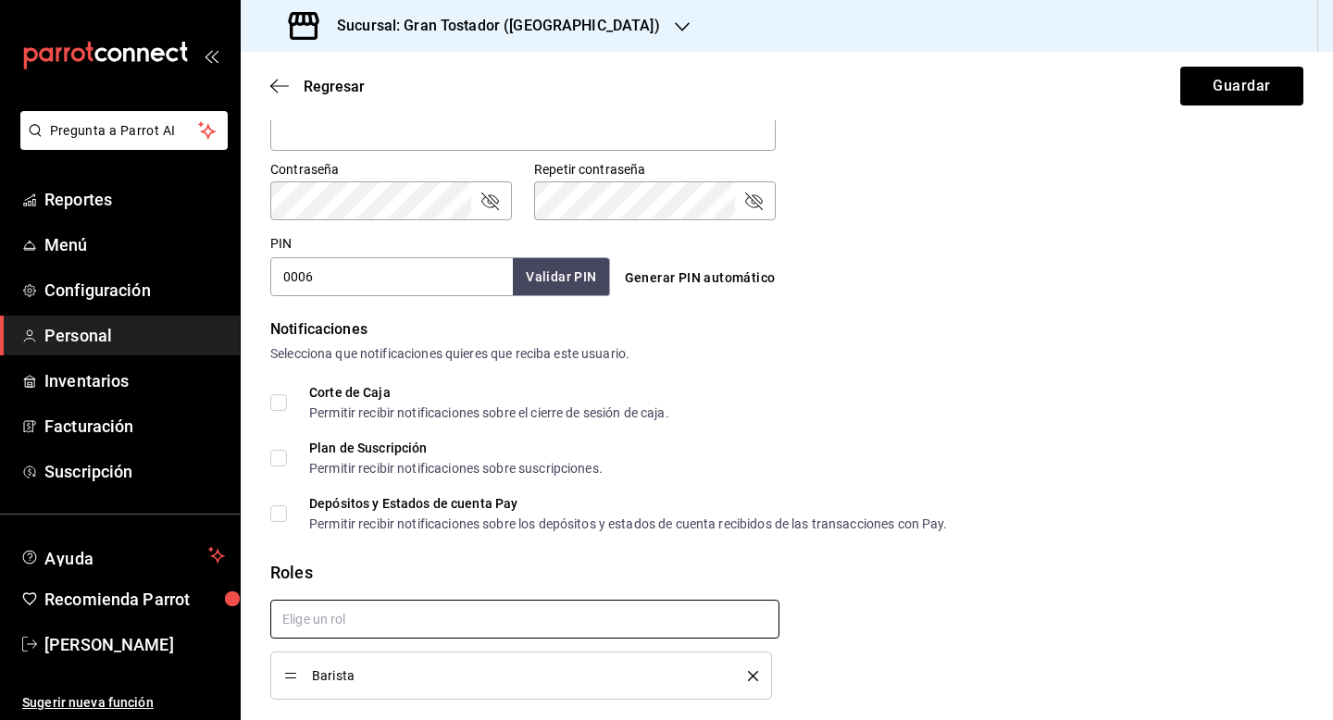
scroll to position [820, 0]
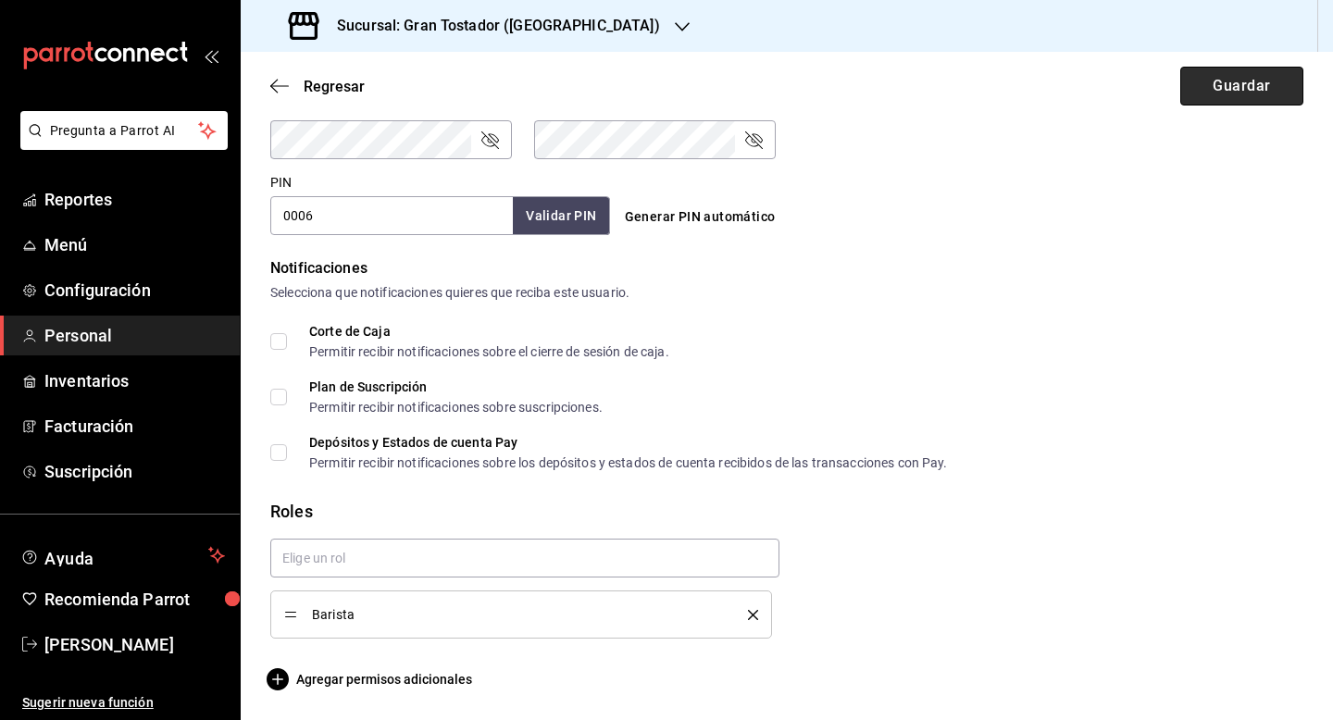
click at [1230, 90] on button "Guardar" at bounding box center [1242, 86] width 123 height 39
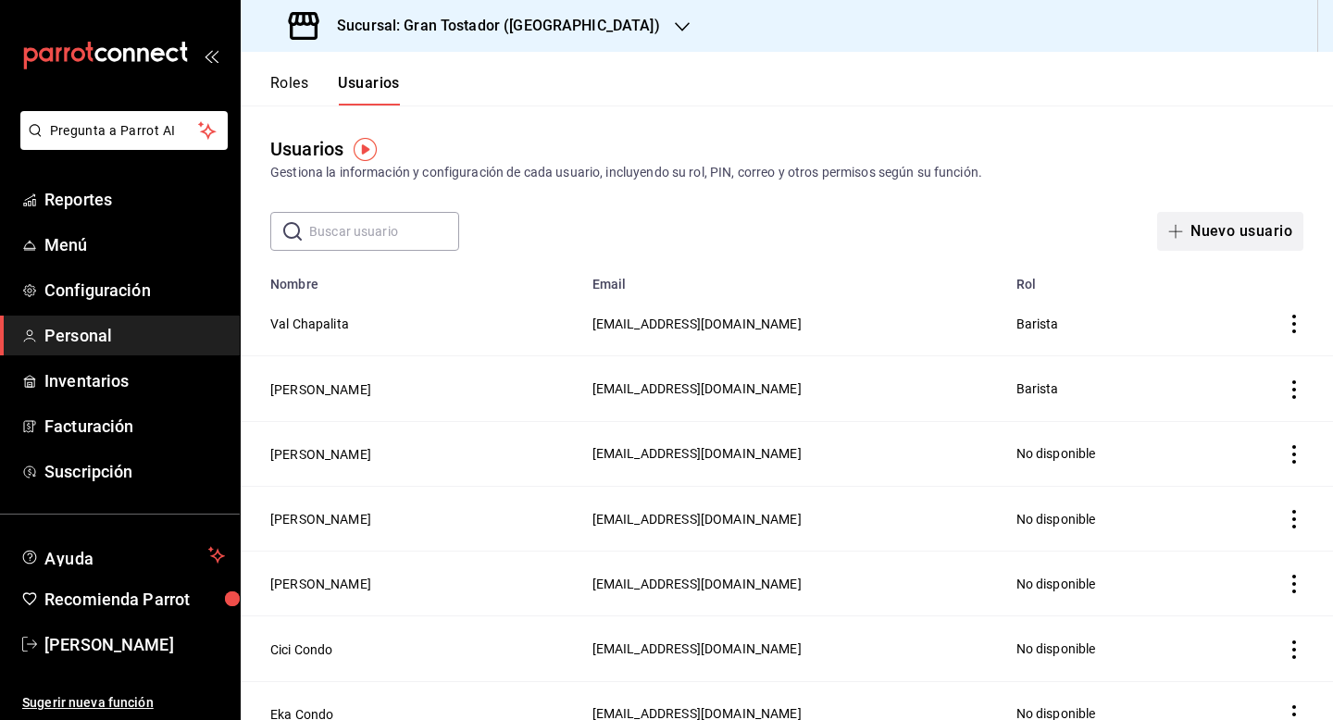
click at [1228, 239] on button "Nuevo usuario" at bounding box center [1231, 231] width 146 height 39
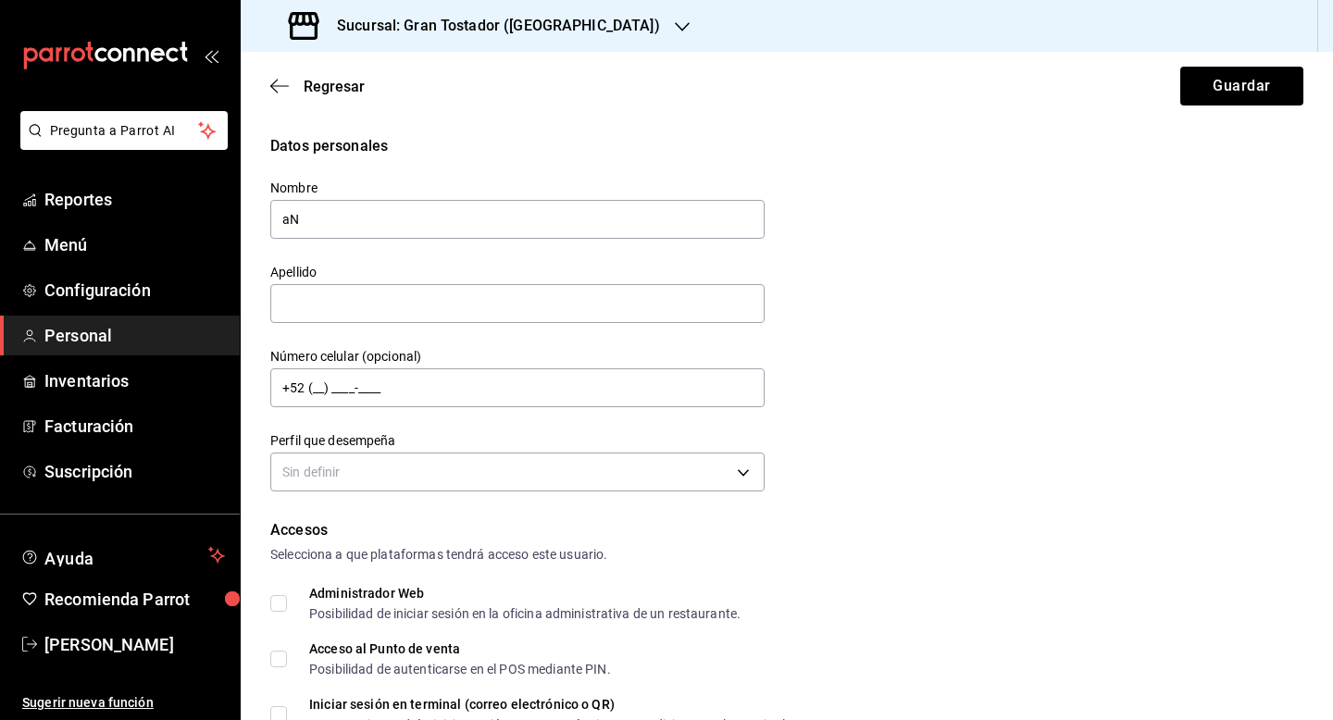
type input "a"
type input "Angel"
click at [509, 302] on input "text" at bounding box center [517, 303] width 495 height 39
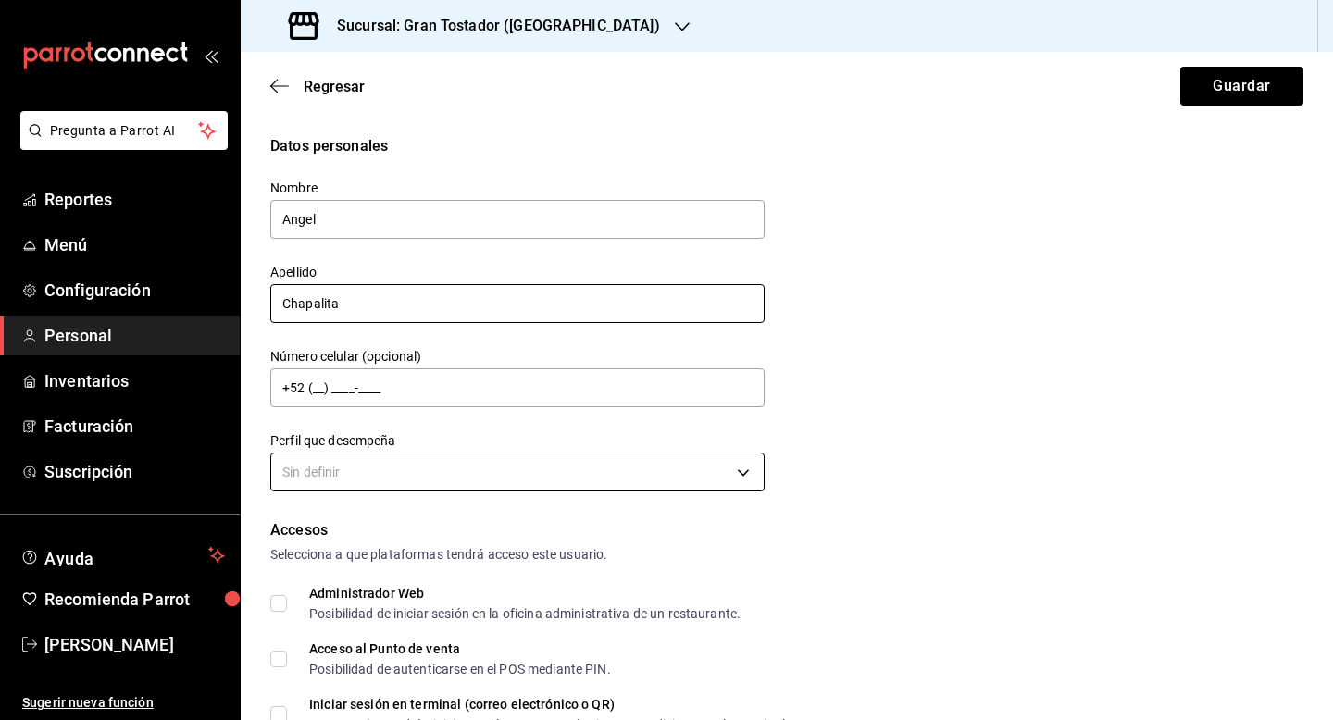
type input "Chapalita"
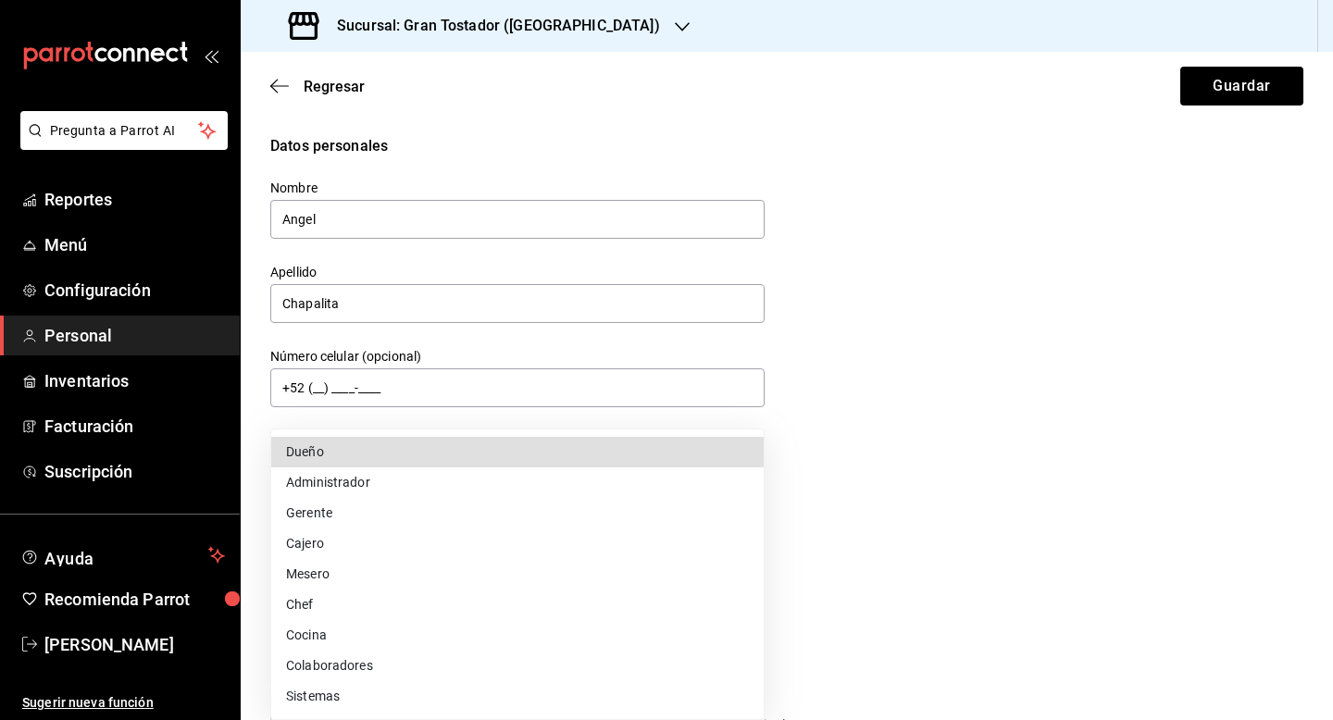
click at [498, 458] on body "Pregunta a Parrot AI Reportes Menú Configuración Personal Inventarios Facturaci…" at bounding box center [666, 360] width 1333 height 720
click at [384, 533] on li "Cajero" at bounding box center [517, 544] width 493 height 31
type input "CASHIER"
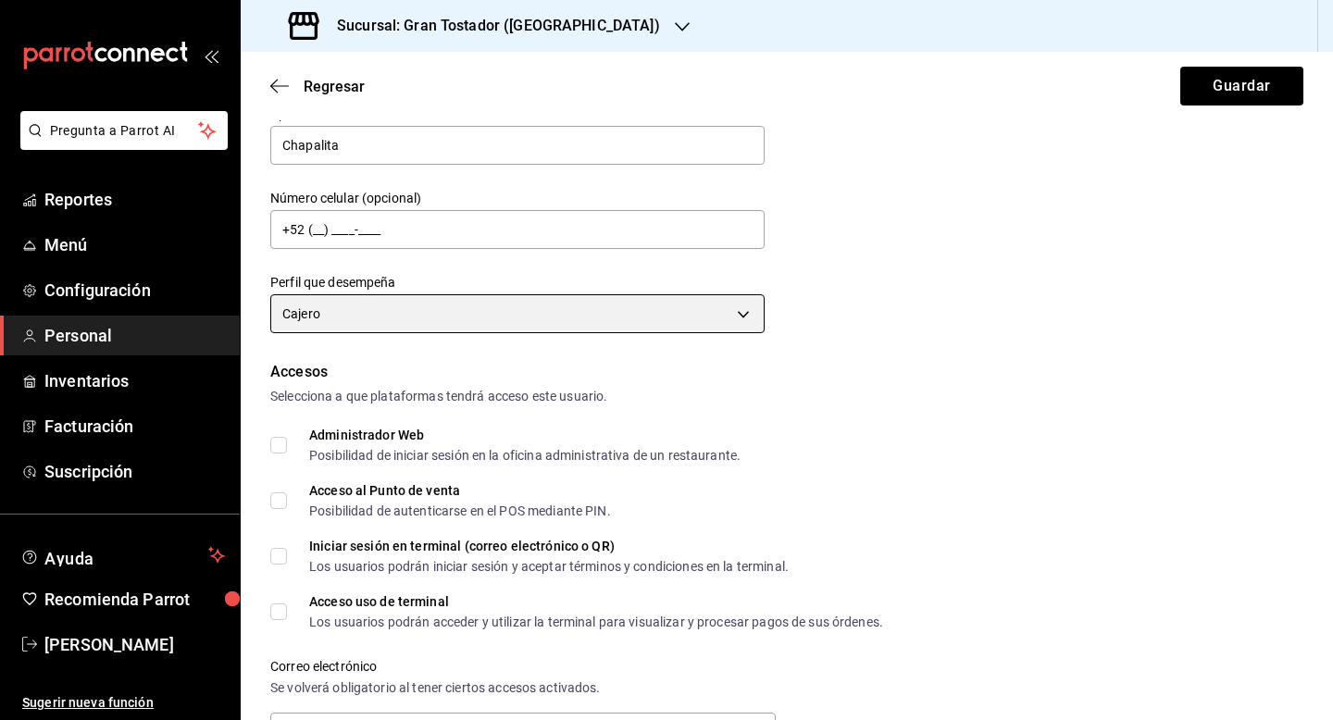
scroll to position [217, 0]
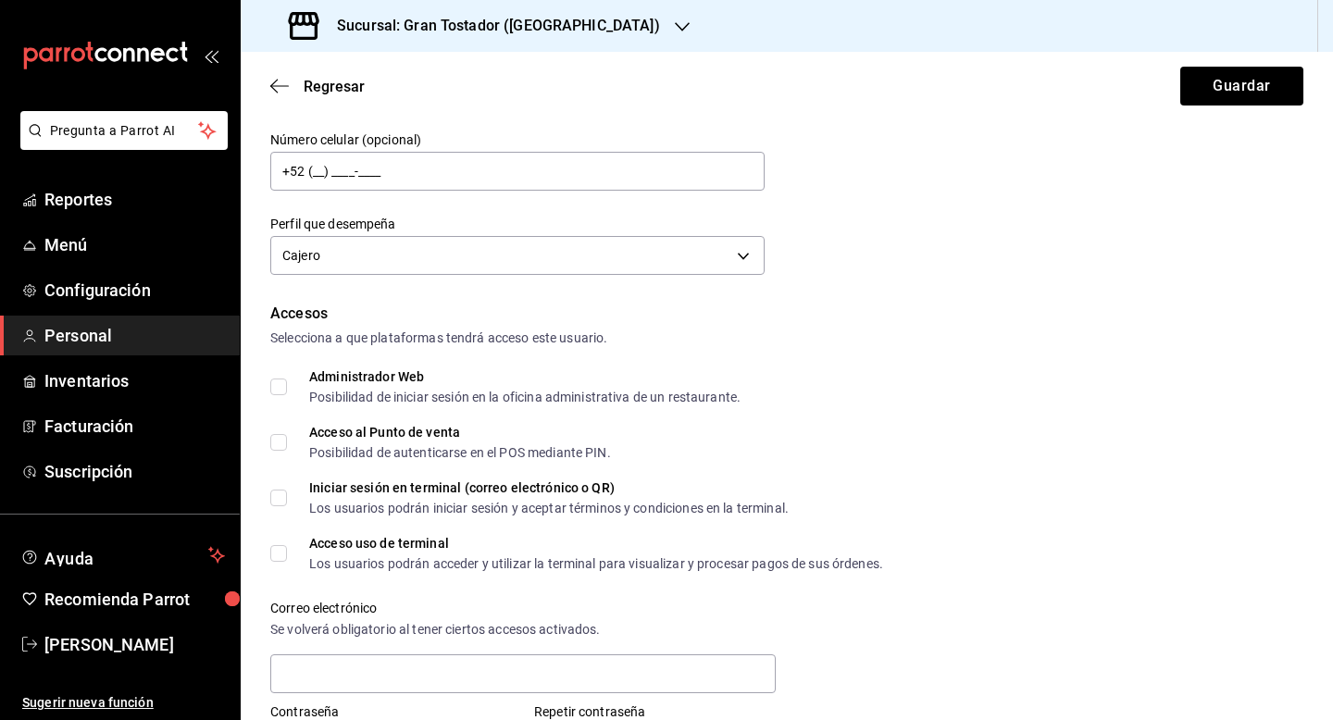
click at [285, 443] on input "Acceso al Punto de venta Posibilidad de autenticarse en el POS mediante PIN." at bounding box center [278, 442] width 17 height 17
checkbox input "true"
click at [281, 548] on input "Acceso uso de terminal Los usuarios podrán acceder y utilizar la terminal para …" at bounding box center [278, 553] width 17 height 17
checkbox input "true"
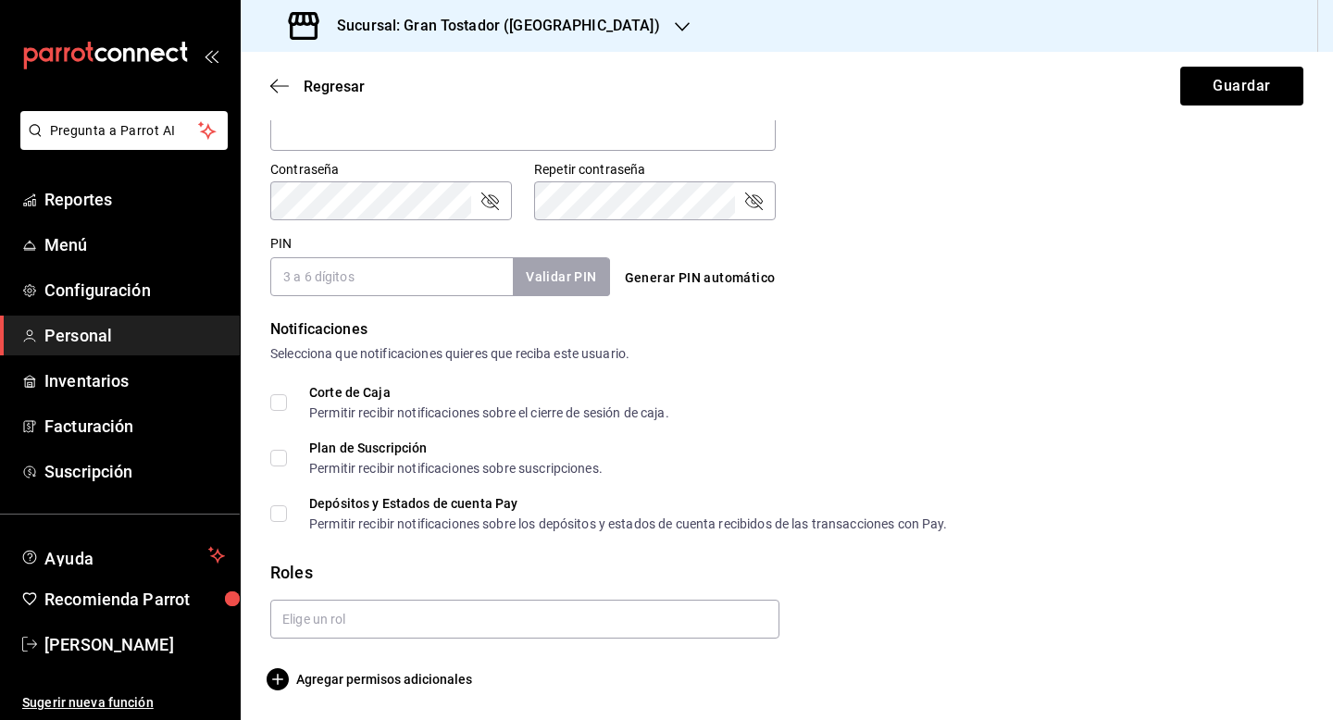
click at [404, 292] on input "PIN" at bounding box center [391, 276] width 243 height 39
type input "0007"
click at [551, 272] on button "Validar PIN" at bounding box center [560, 277] width 98 height 40
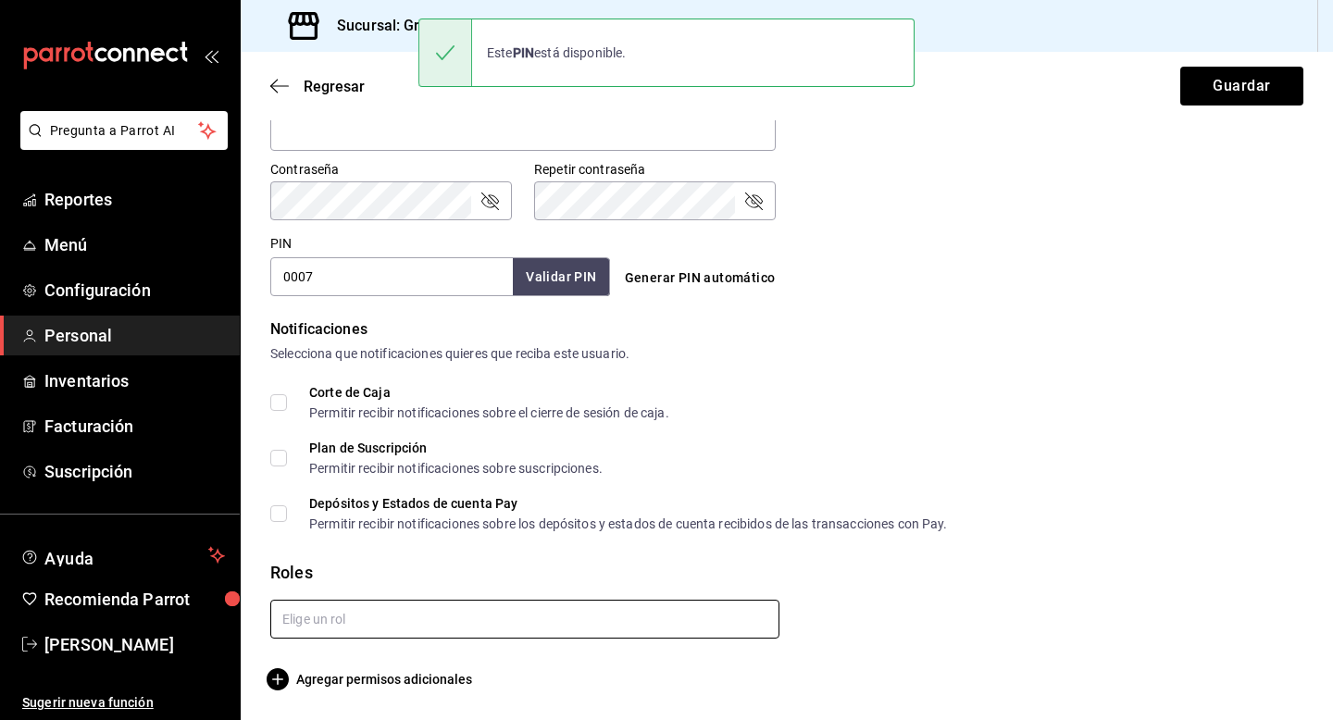
click at [389, 614] on input "text" at bounding box center [524, 619] width 509 height 39
click at [355, 660] on li "Barista" at bounding box center [524, 661] width 509 height 31
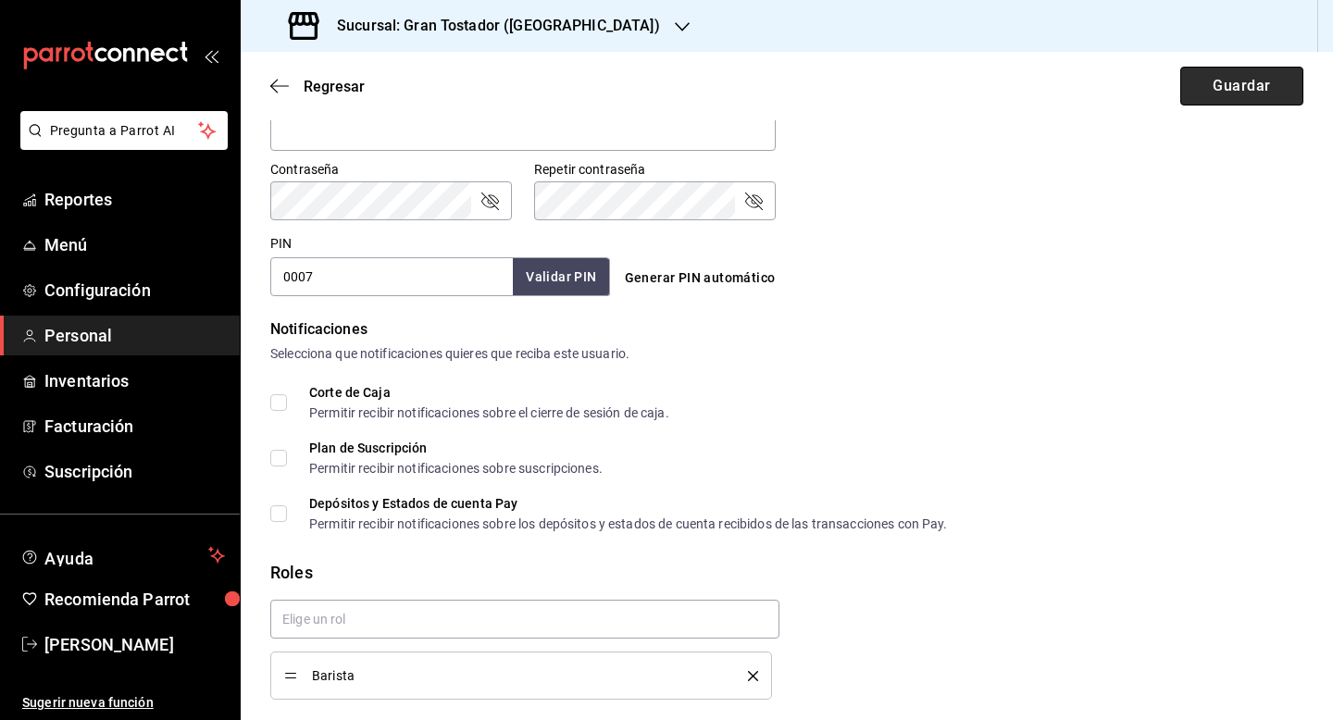
click at [1242, 100] on button "Guardar" at bounding box center [1242, 86] width 123 height 39
